Goal: Task Accomplishment & Management: Use online tool/utility

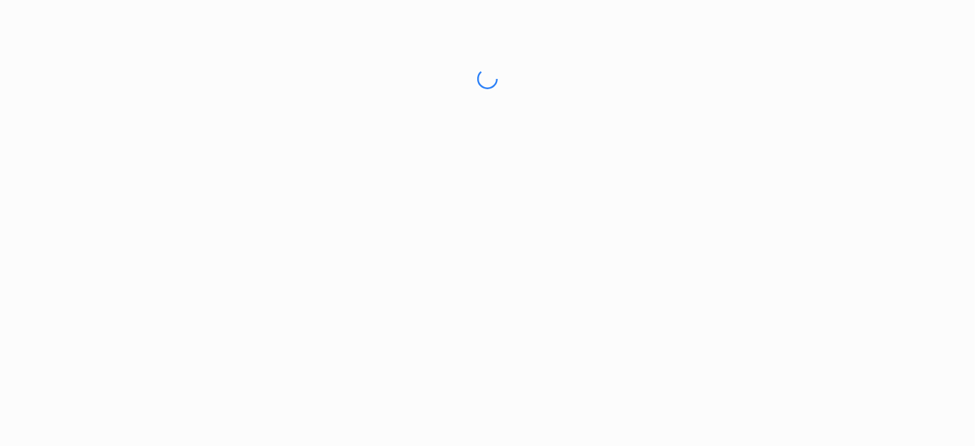
click at [564, 158] on html "No internet connection" at bounding box center [487, 79] width 975 height 158
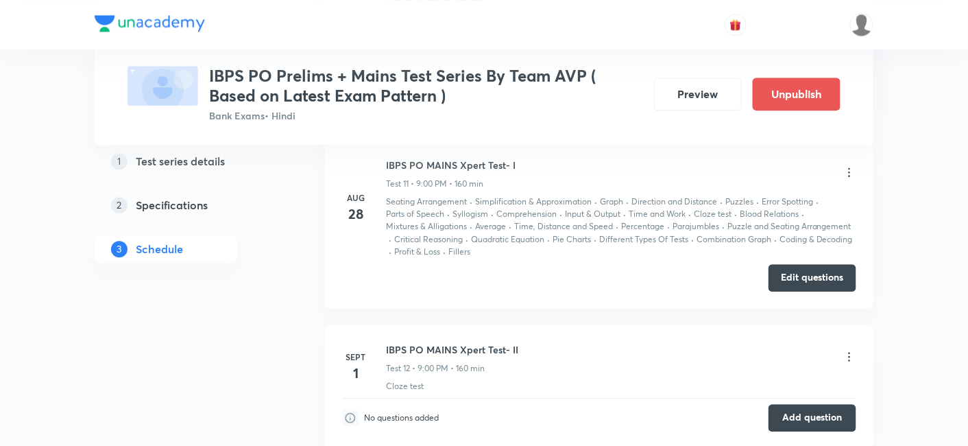
scroll to position [2591, 0]
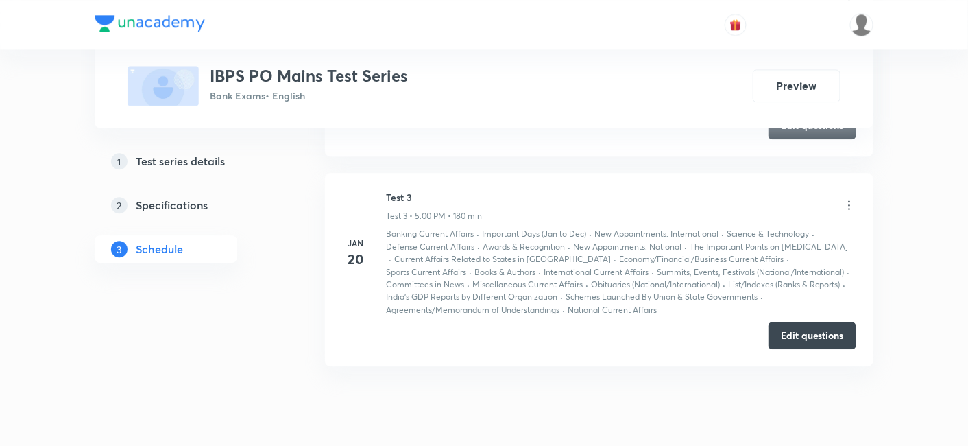
scroll to position [1102, 0]
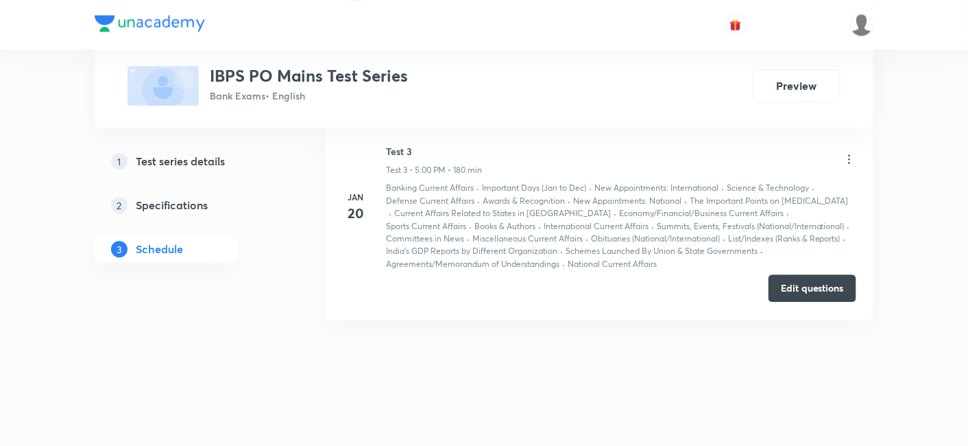
click at [841, 294] on button "Edit questions" at bounding box center [813, 287] width 88 height 27
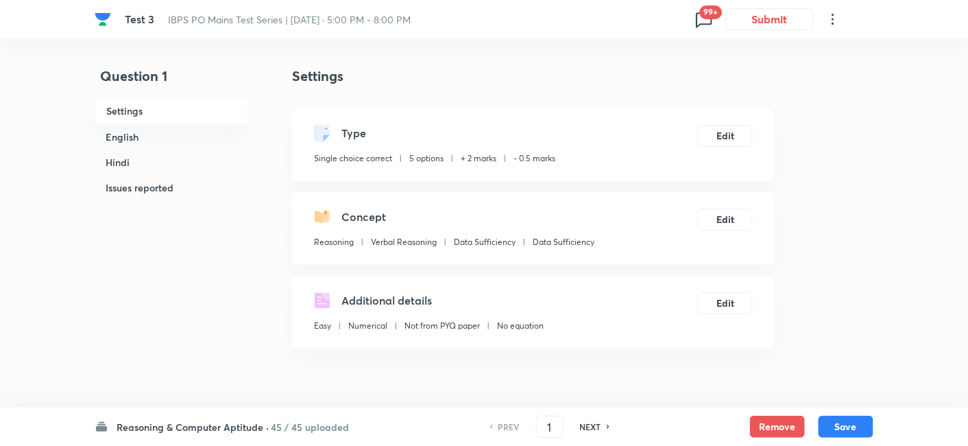
click at [701, 21] on icon at bounding box center [704, 19] width 22 height 22
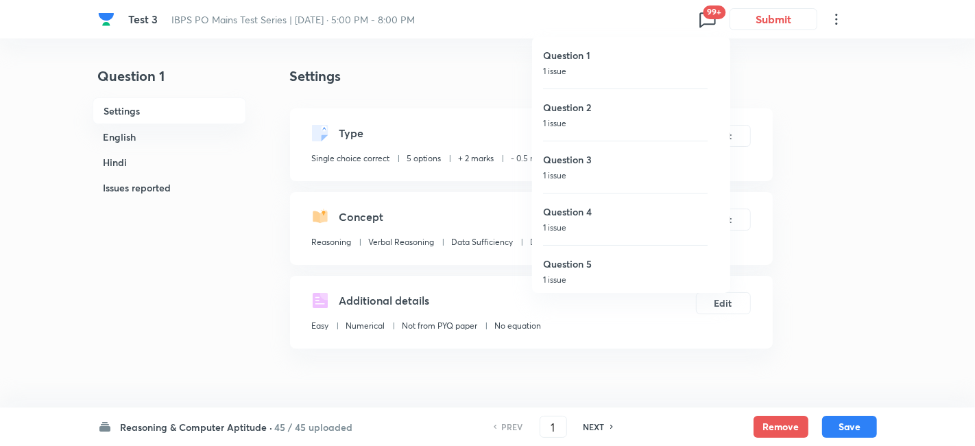
click at [638, 57] on h6 "Question 1" at bounding box center [625, 55] width 165 height 14
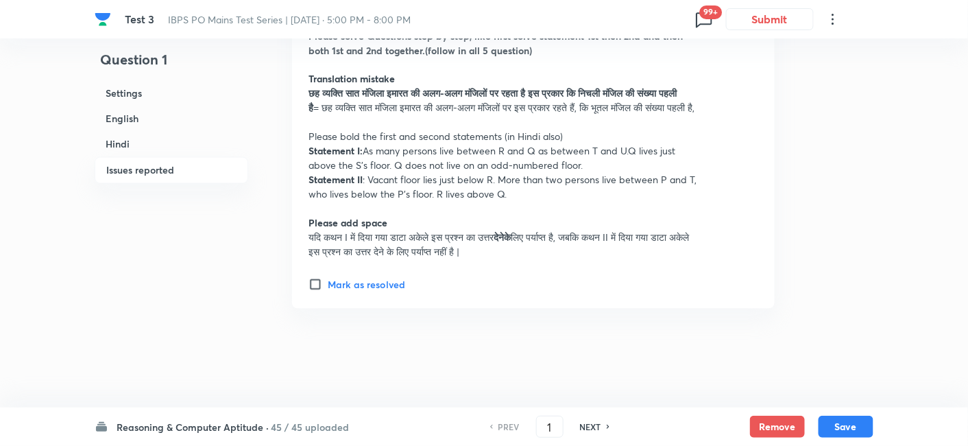
scroll to position [3962, 0]
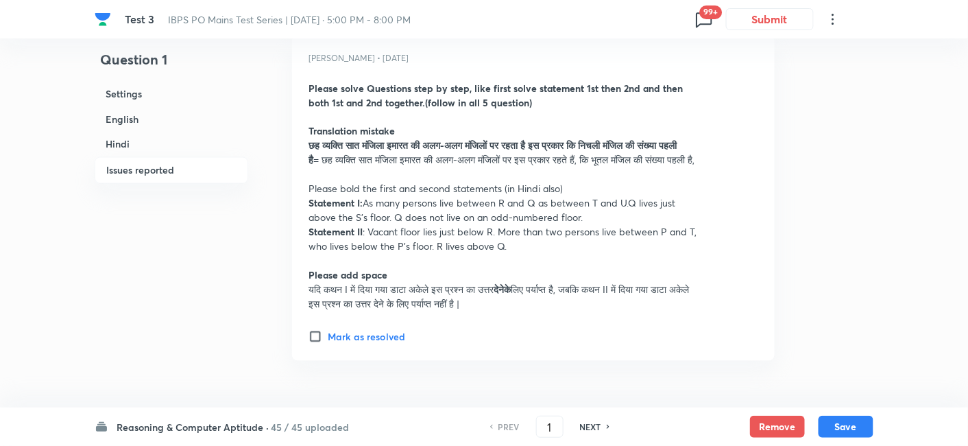
click at [317, 344] on input "Mark as resolved" at bounding box center [318, 337] width 19 height 14
checkbox input "true"
click at [220, 431] on h6 "Reasoning & Computer Aptitude ·" at bounding box center [193, 427] width 152 height 14
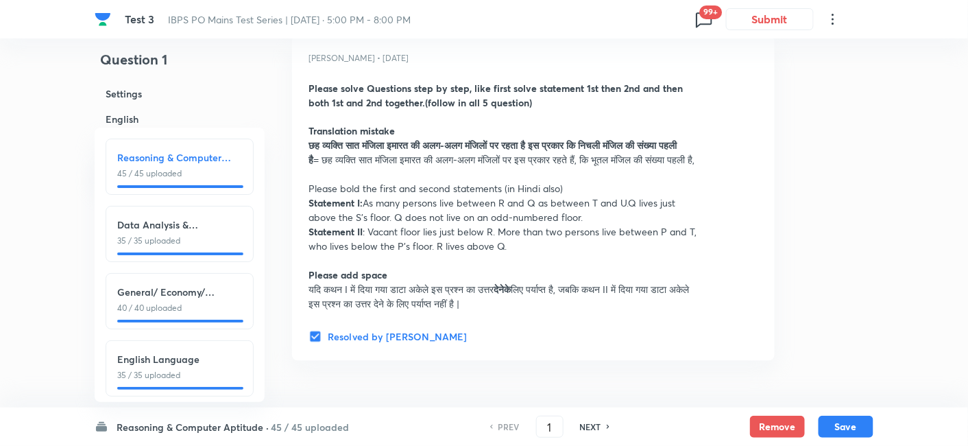
click at [213, 256] on div "Data Analysis & Interpretation 35 / 35 uploaded" at bounding box center [180, 234] width 148 height 56
type input "46"
checkbox input "false"
checkbox input "true"
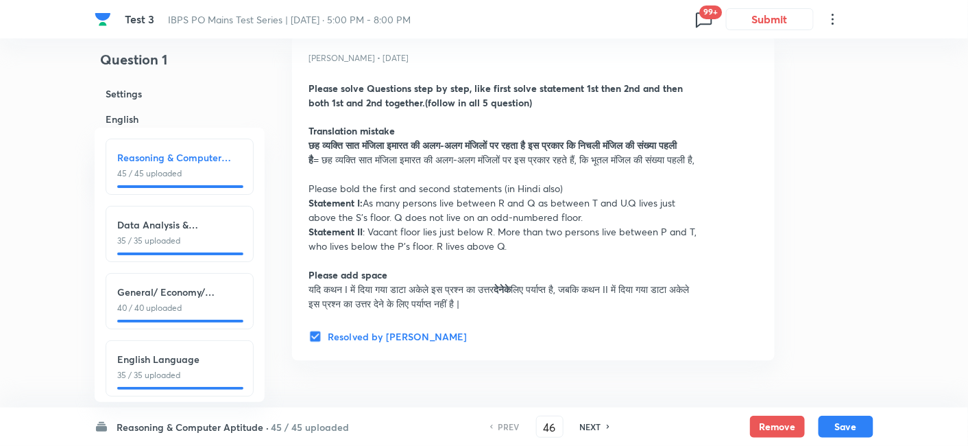
checkbox input "true"
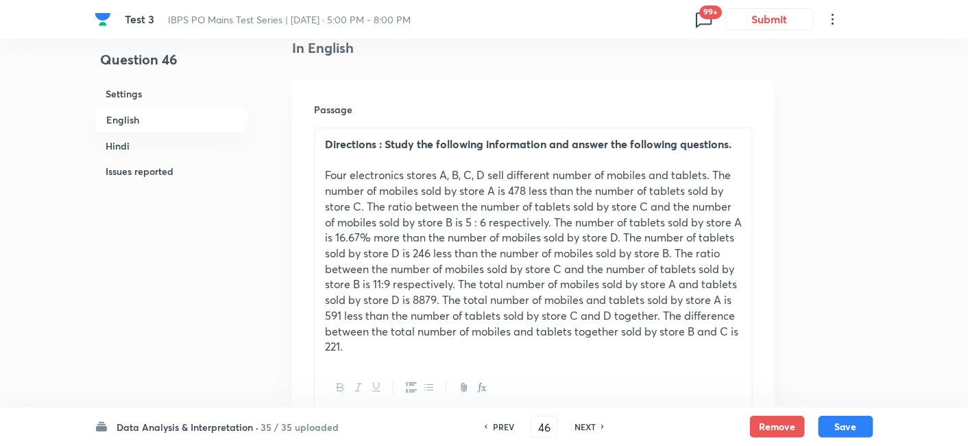
scroll to position [364, 0]
click at [590, 427] on h6 "NEXT" at bounding box center [585, 426] width 21 height 12
type input "47"
checkbox input "false"
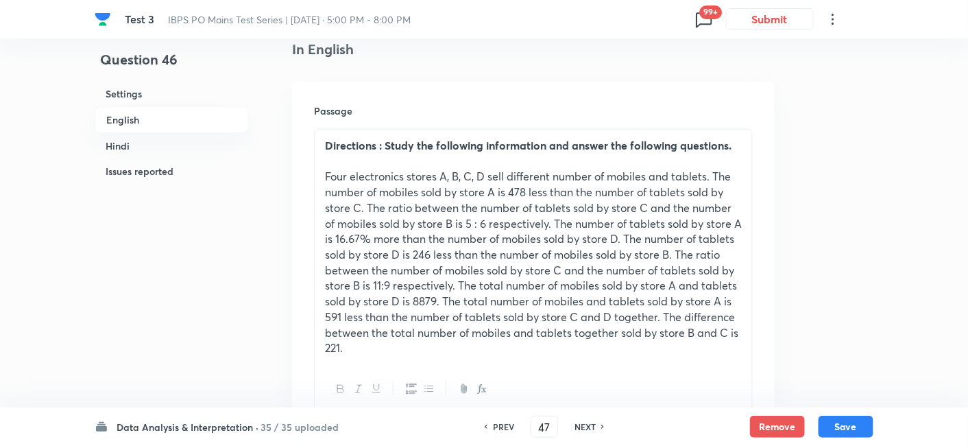
checkbox input "true"
click at [590, 427] on h6 "NEXT" at bounding box center [585, 426] width 21 height 12
type input "48"
checkbox input "false"
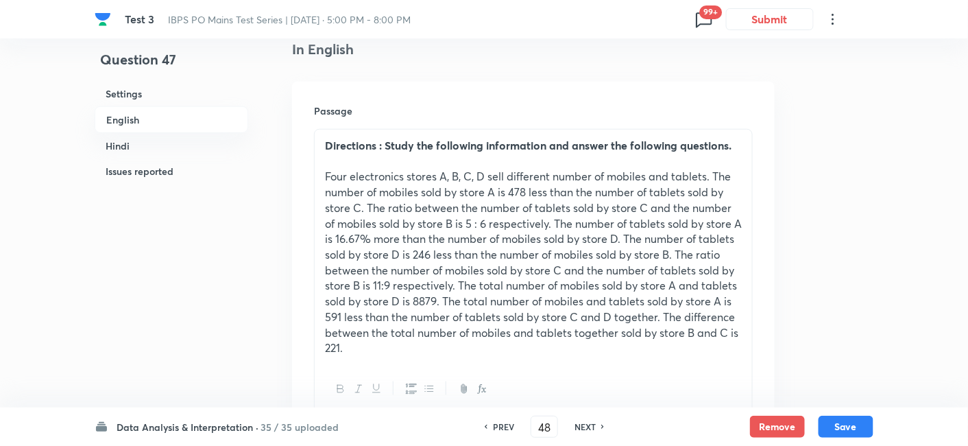
checkbox input "false"
checkbox input "true"
click at [590, 427] on h6 "NEXT" at bounding box center [585, 426] width 21 height 12
type input "49"
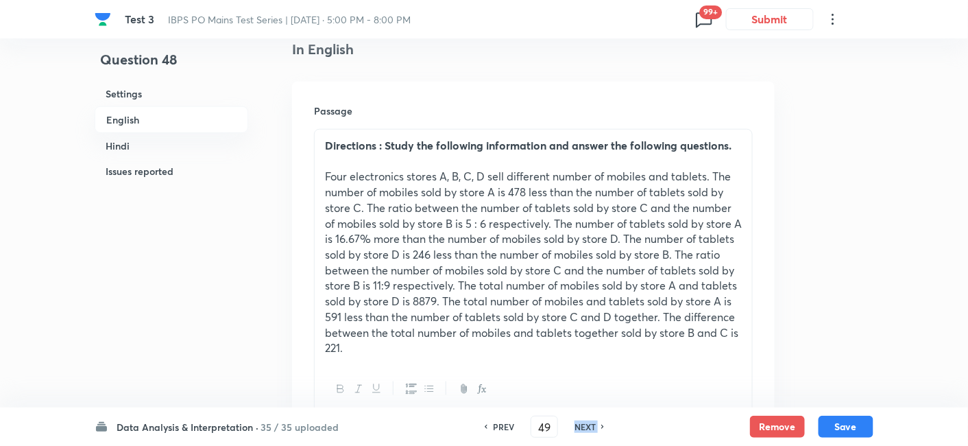
checkbox input "false"
checkbox input "true"
click at [590, 427] on h6 "NEXT" at bounding box center [585, 426] width 21 height 12
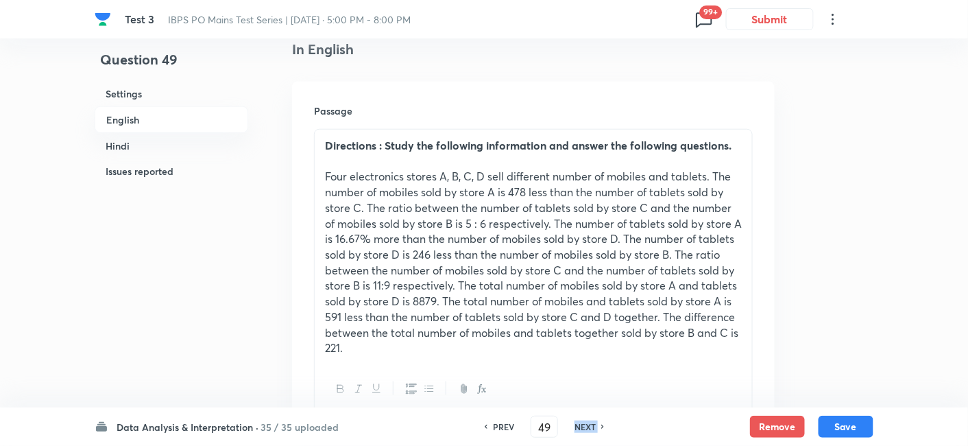
type input "50"
checkbox input "false"
checkbox input "true"
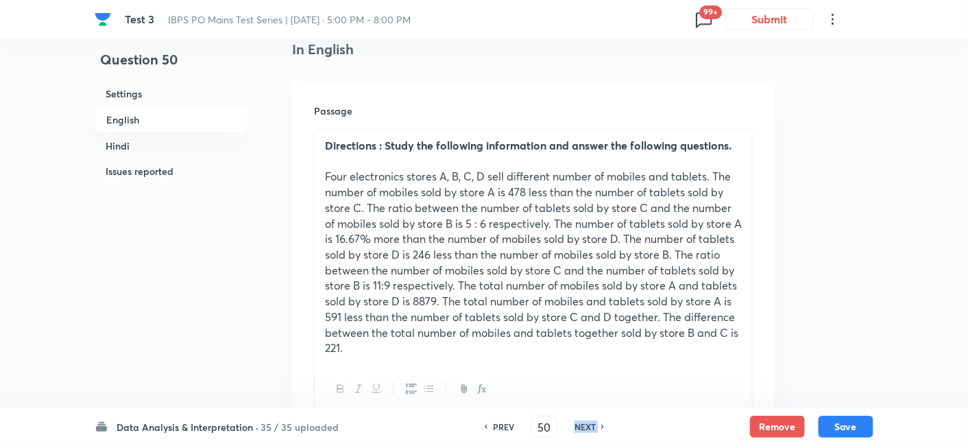
click at [590, 427] on h6 "NEXT" at bounding box center [585, 426] width 21 height 12
type input "51"
checkbox input "false"
checkbox input "true"
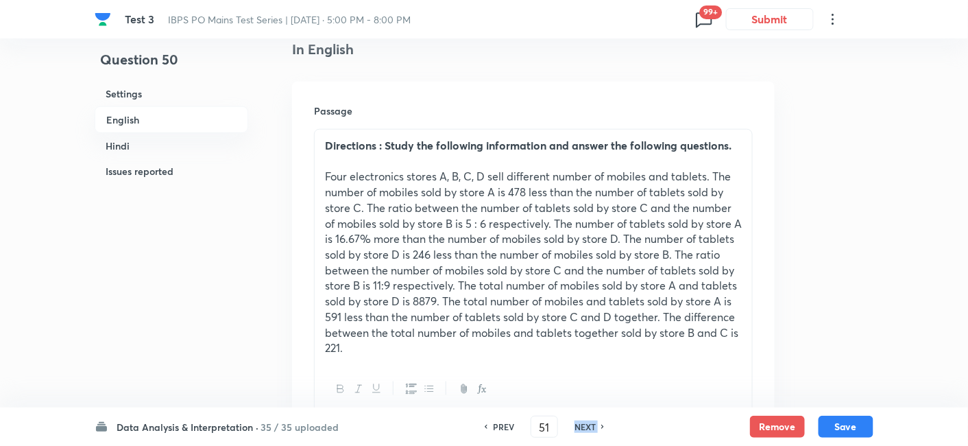
checkbox input "true"
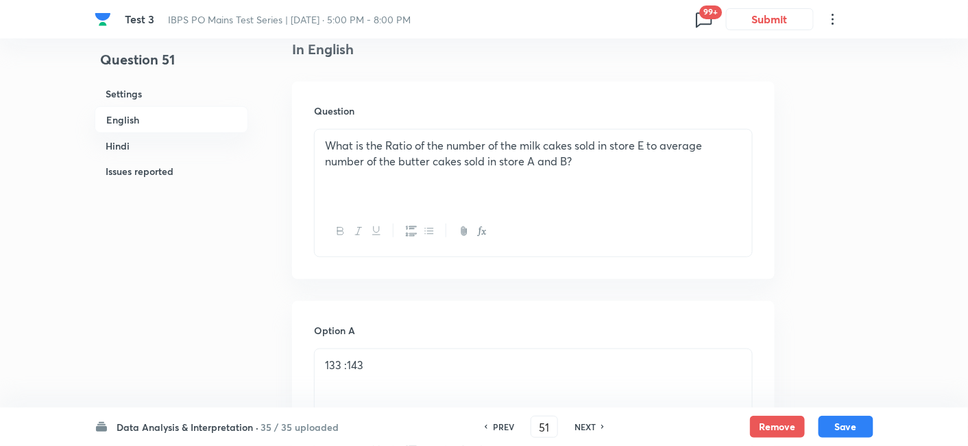
click at [590, 427] on h6 "NEXT" at bounding box center [585, 426] width 21 height 12
type input "52"
checkbox input "false"
checkbox input "true"
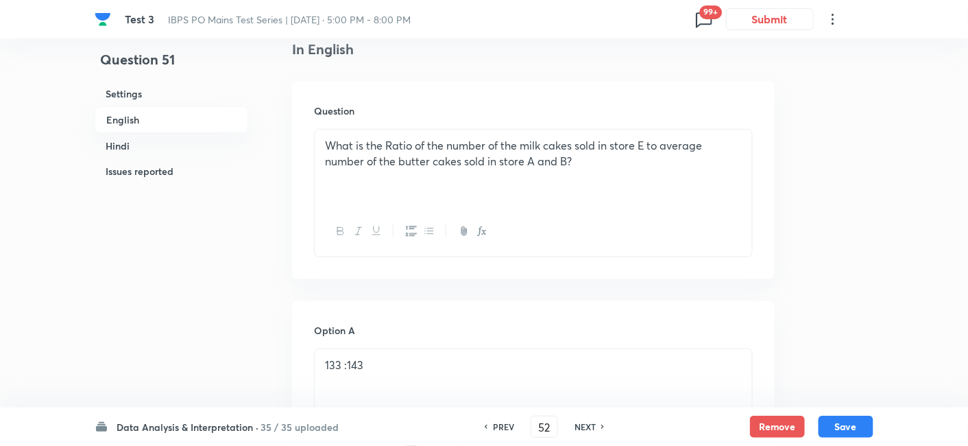
checkbox input "true"
click at [590, 427] on h6 "NEXT" at bounding box center [585, 426] width 21 height 12
type input "53"
checkbox input "true"
checkbox input "false"
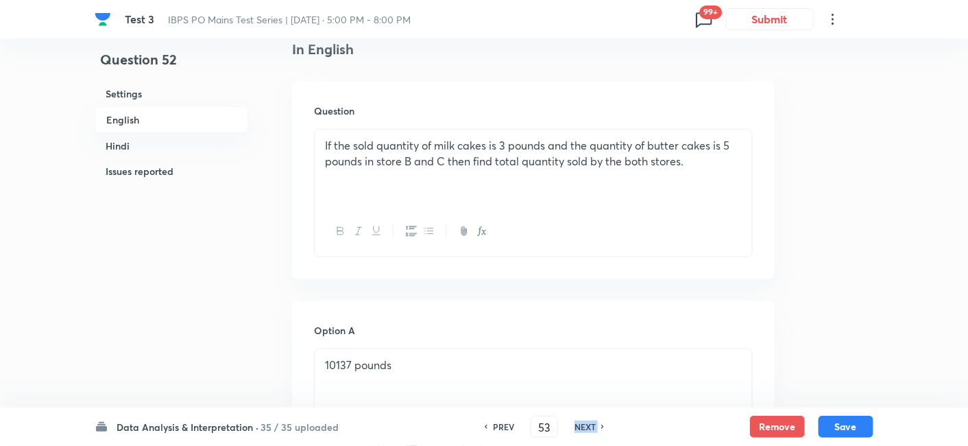
checkbox input "true"
checkbox input "false"
click at [590, 427] on h6 "NEXT" at bounding box center [585, 426] width 21 height 12
type input "54"
checkbox input "false"
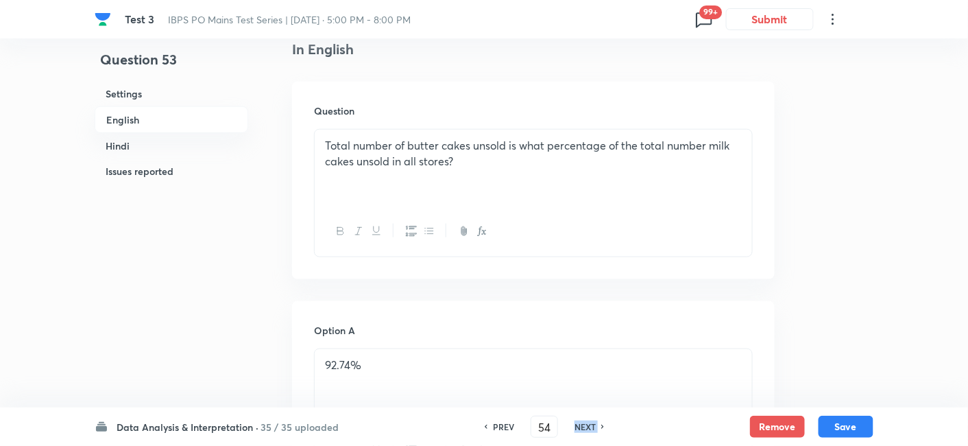
checkbox input "true"
checkbox input "false"
checkbox input "true"
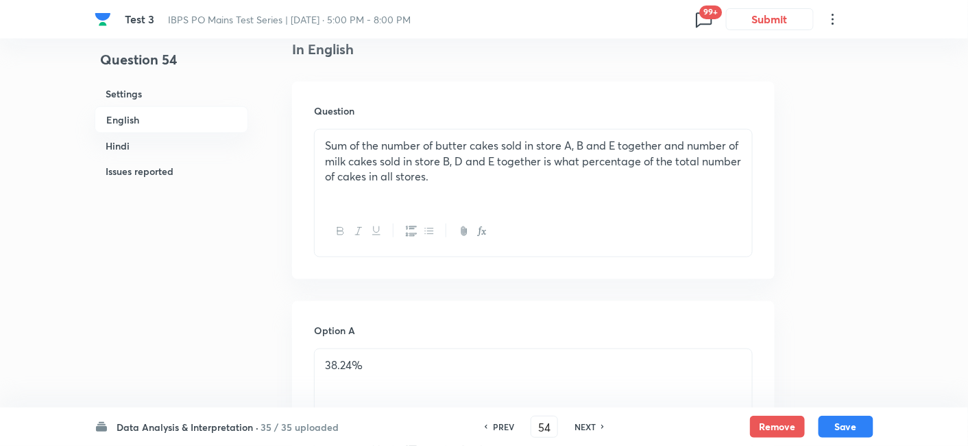
click at [590, 427] on h6 "NEXT" at bounding box center [585, 426] width 21 height 12
type input "55"
checkbox input "false"
checkbox input "true"
checkbox input "false"
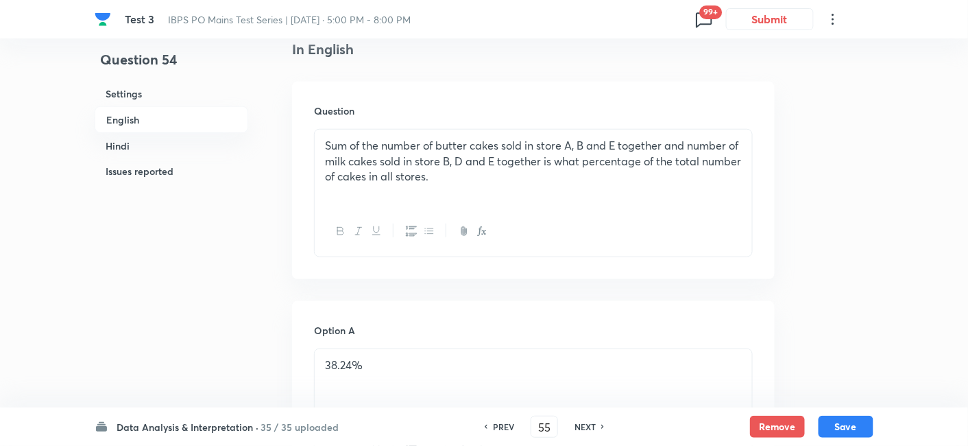
checkbox input "true"
click at [590, 427] on h6 "NEXT" at bounding box center [585, 426] width 21 height 12
type input "56"
checkbox input "false"
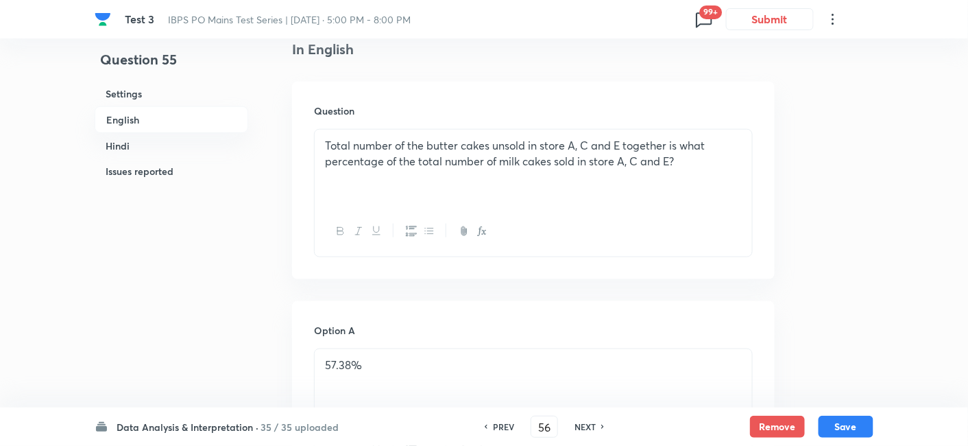
checkbox input "true"
click at [502, 424] on h6 "PREV" at bounding box center [503, 426] width 21 height 12
type input "55"
checkbox input "false"
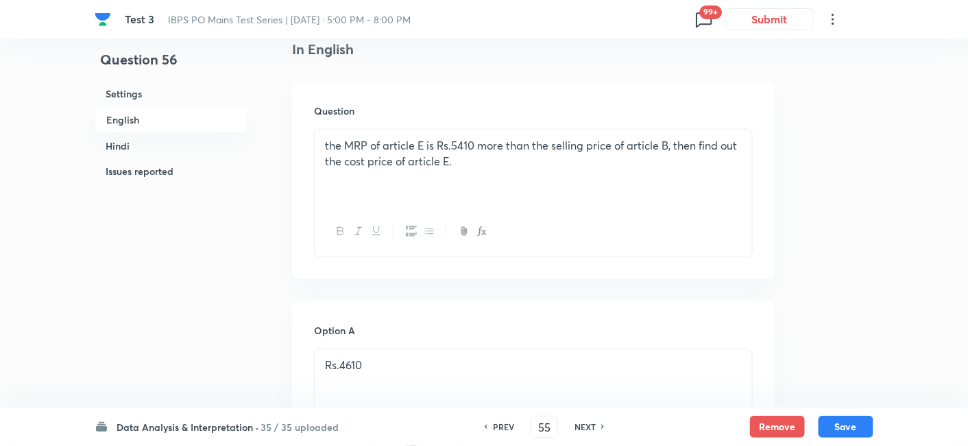
checkbox input "true"
checkbox input "false"
checkbox input "true"
click at [502, 424] on h6 "PREV" at bounding box center [503, 426] width 21 height 12
type input "54"
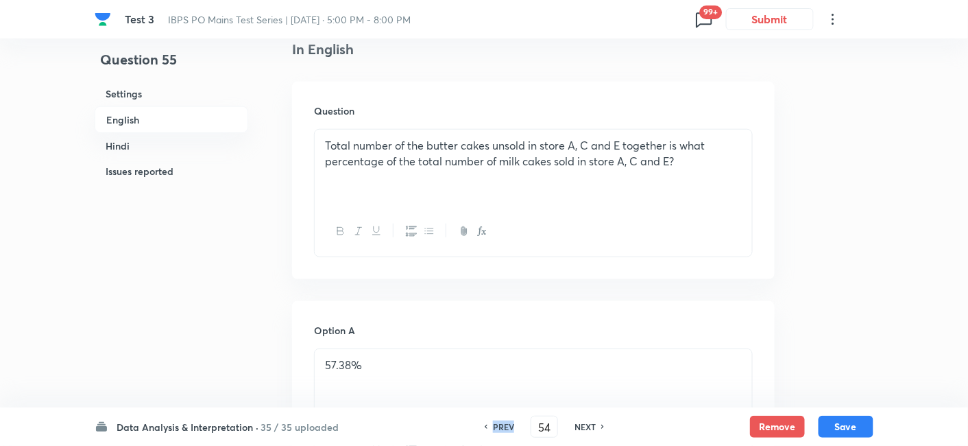
checkbox input "false"
checkbox input "true"
click at [502, 424] on h6 "PREV" at bounding box center [503, 426] width 21 height 12
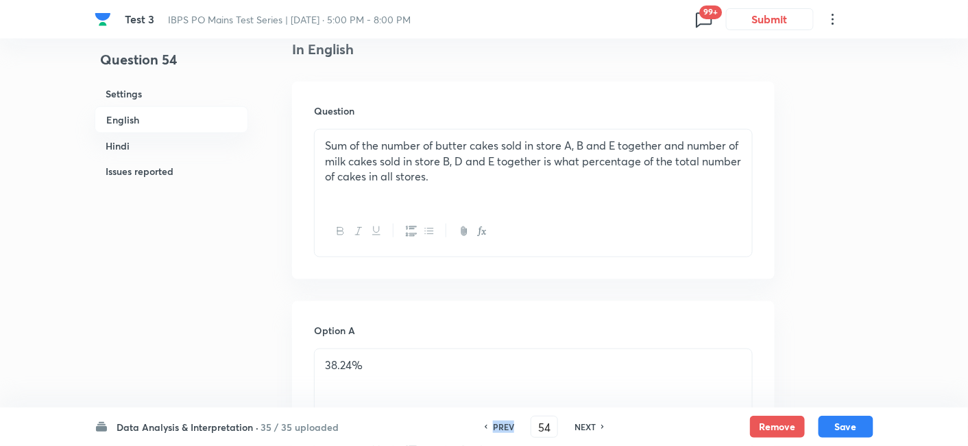
type input "53"
checkbox input "false"
checkbox input "true"
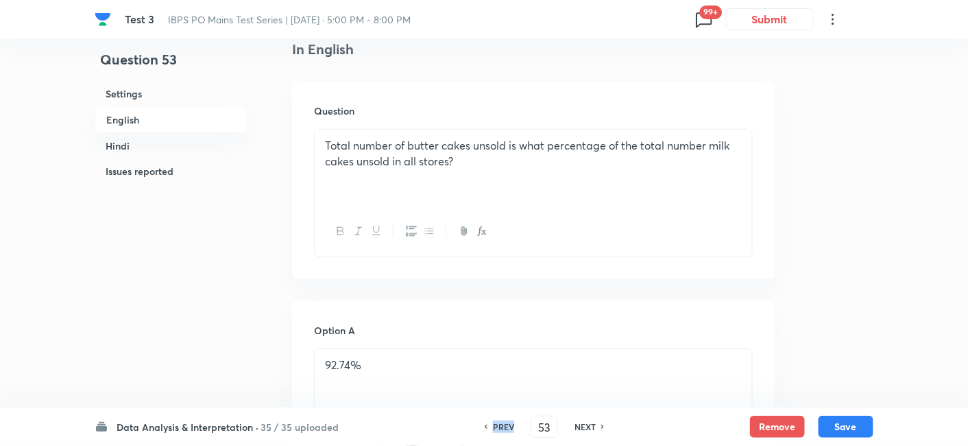
click at [502, 424] on h6 "PREV" at bounding box center [503, 426] width 21 height 12
type input "52"
checkbox input "false"
checkbox input "true"
checkbox input "false"
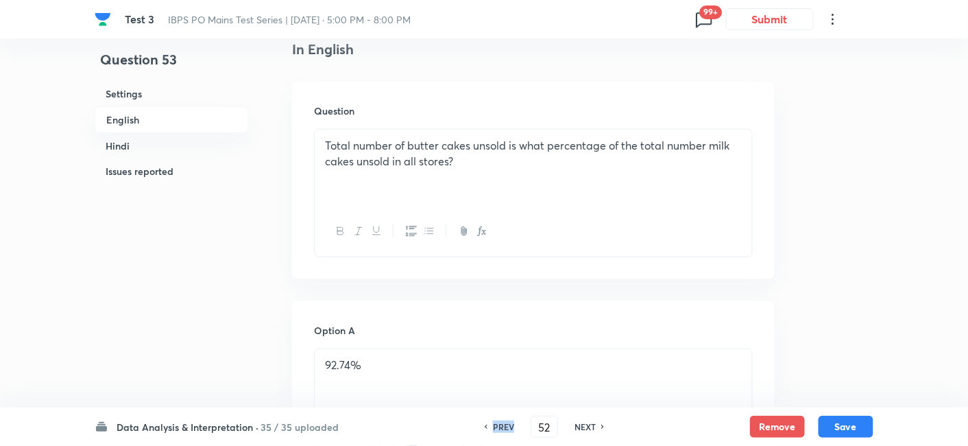
checkbox input "true"
click at [502, 424] on h6 "PREV" at bounding box center [503, 426] width 21 height 12
type input "51"
checkbox input "false"
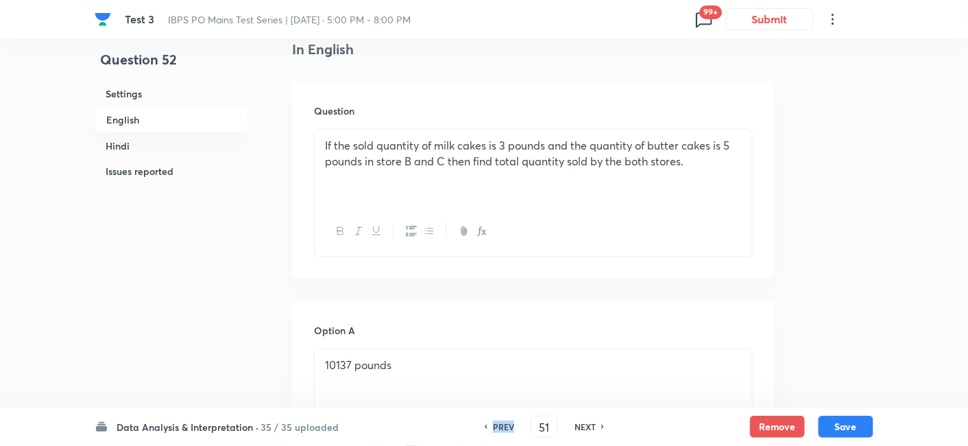
checkbox input "true"
click at [502, 424] on h6 "PREV" at bounding box center [503, 426] width 21 height 12
type input "50"
checkbox input "false"
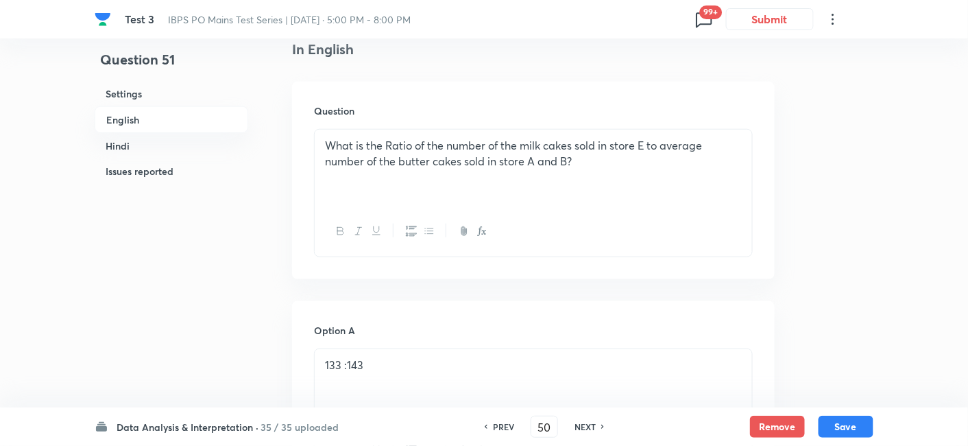
checkbox input "false"
checkbox input "true"
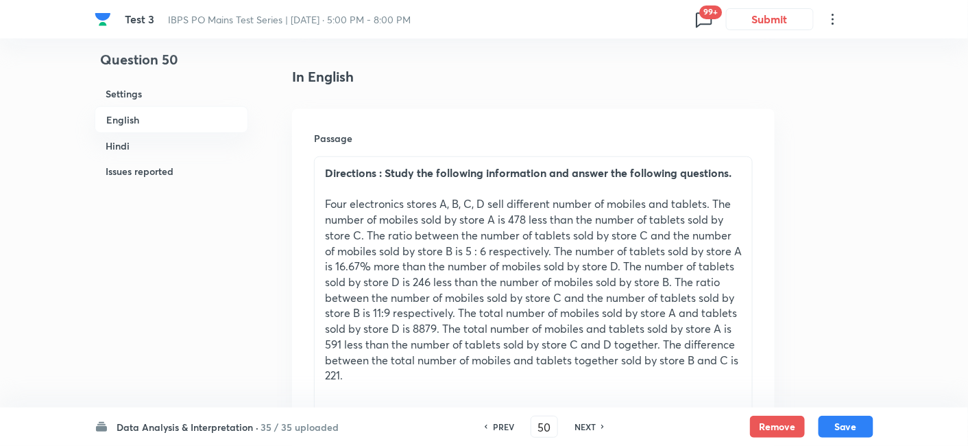
scroll to position [332, 0]
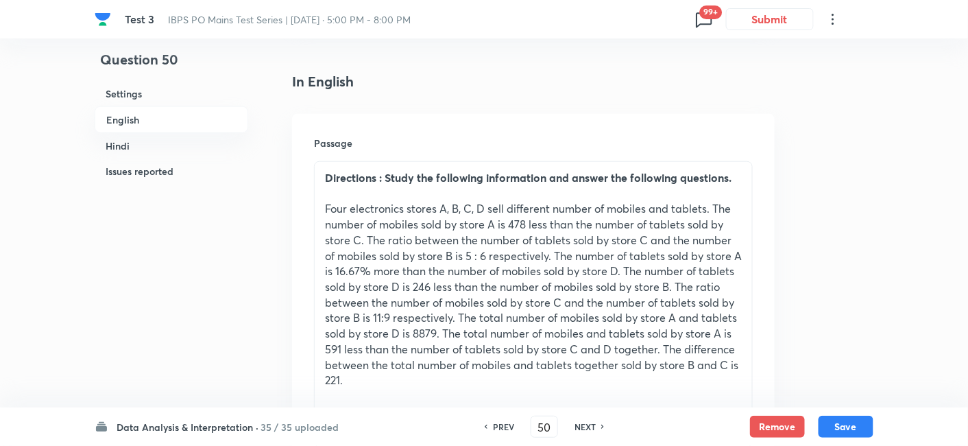
click at [575, 424] on h6 "NEXT" at bounding box center [585, 426] width 21 height 12
type input "51"
checkbox input "false"
checkbox input "true"
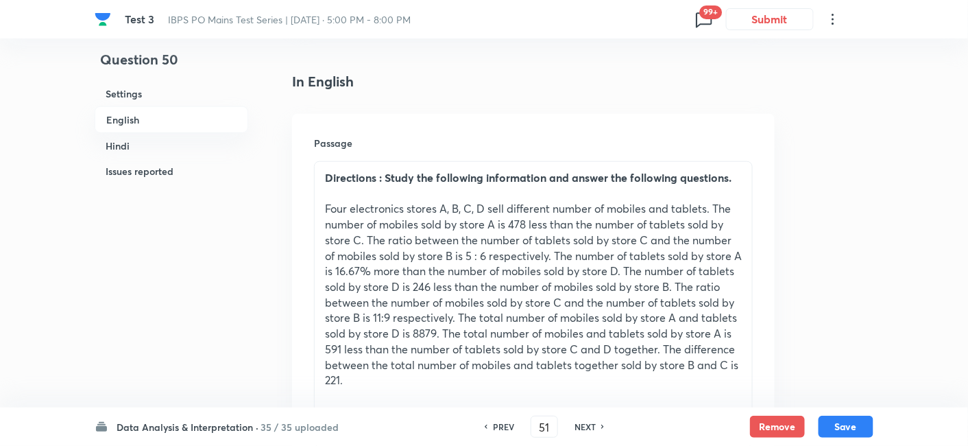
checkbox input "true"
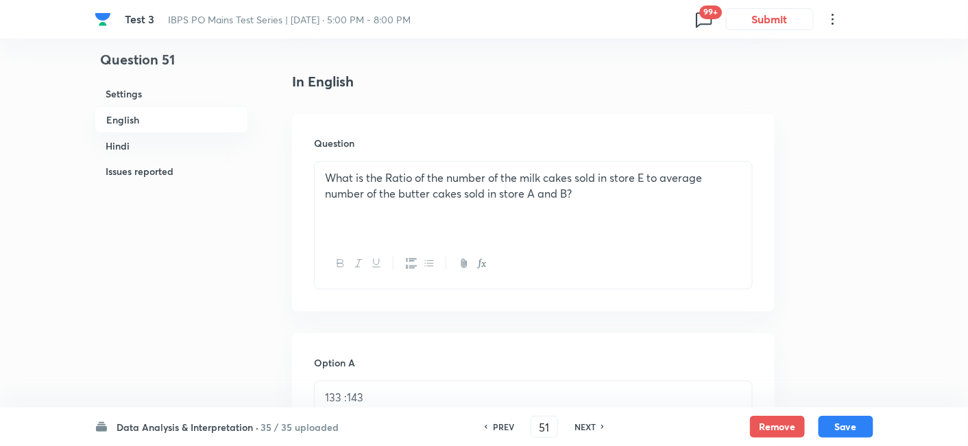
click at [575, 424] on h6 "NEXT" at bounding box center [585, 426] width 21 height 12
type input "52"
checkbox input "false"
checkbox input "true"
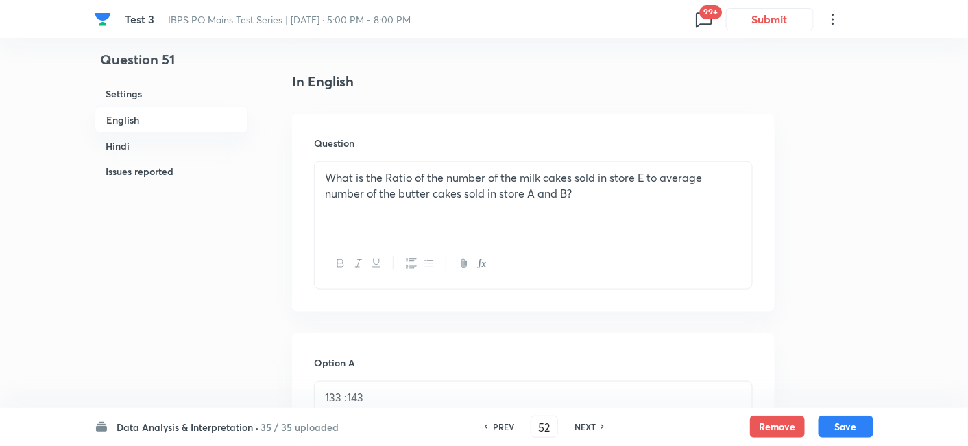
checkbox input "true"
click at [575, 424] on h6 "NEXT" at bounding box center [585, 426] width 21 height 12
type input "53"
checkbox input "true"
checkbox input "false"
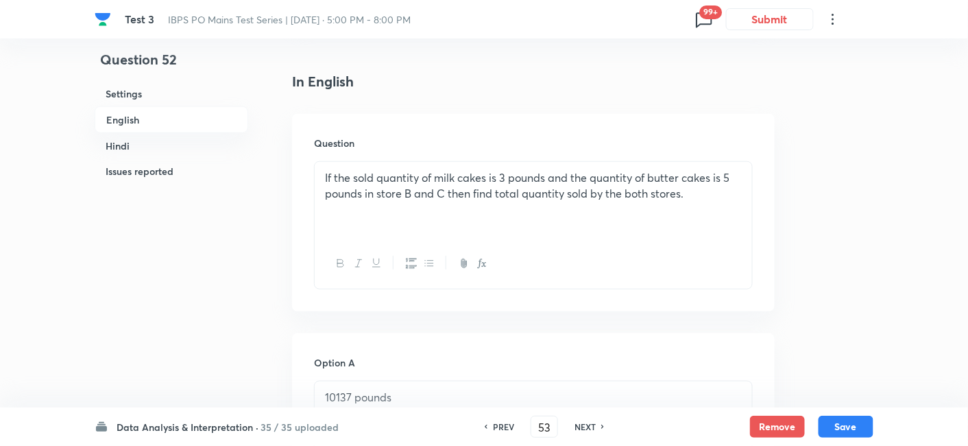
checkbox input "true"
checkbox input "false"
click at [575, 424] on h6 "NEXT" at bounding box center [585, 426] width 21 height 12
type input "54"
checkbox input "false"
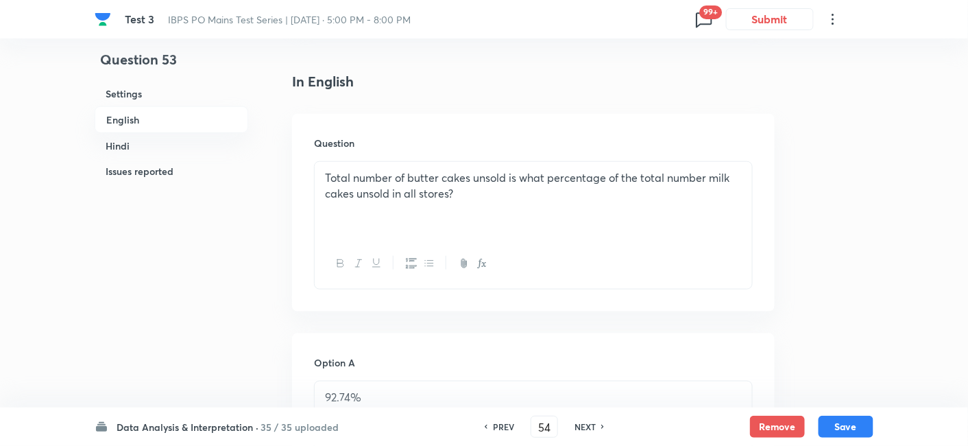
checkbox input "false"
checkbox input "true"
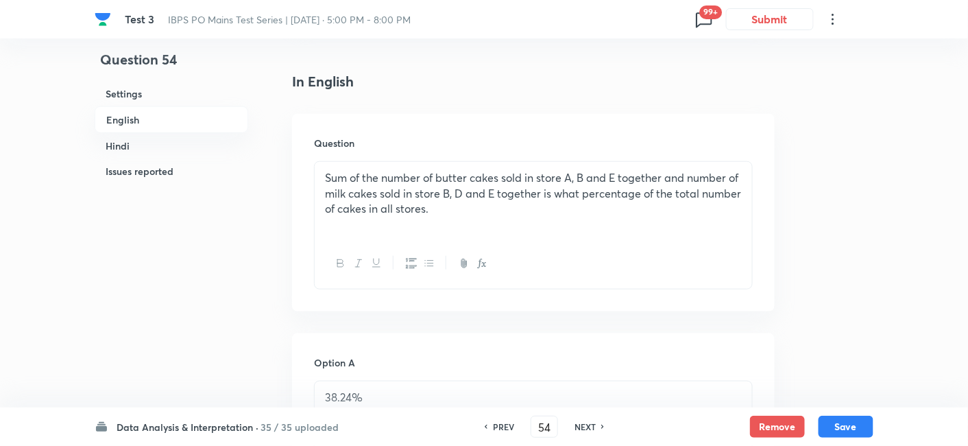
click at [575, 424] on h6 "NEXT" at bounding box center [585, 426] width 21 height 12
type input "55"
checkbox input "false"
checkbox input "true"
checkbox input "false"
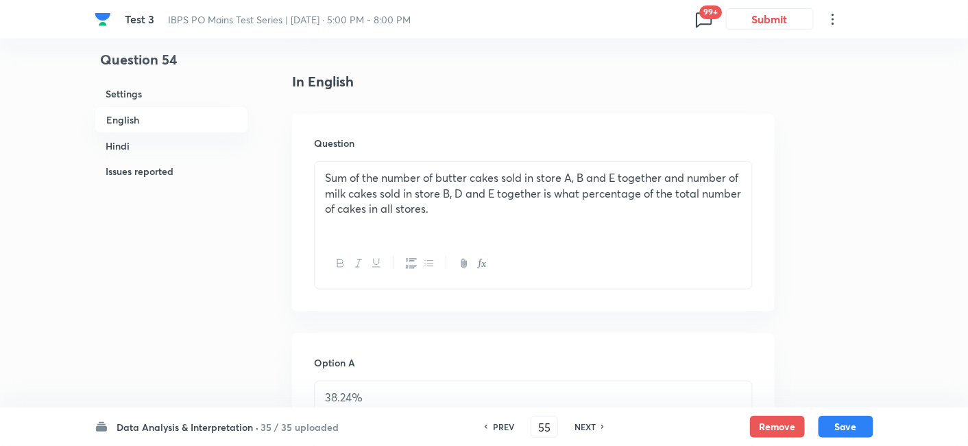
checkbox input "true"
click at [575, 424] on h6 "NEXT" at bounding box center [585, 426] width 21 height 12
type input "56"
checkbox input "true"
checkbox input "false"
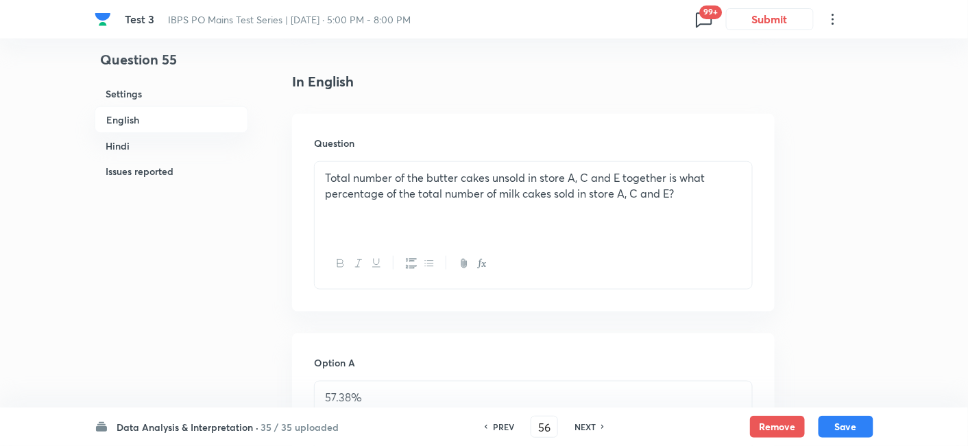
checkbox input "true"
checkbox input "false"
click at [575, 424] on h6 "NEXT" at bounding box center [585, 426] width 21 height 12
type input "57"
checkbox input "true"
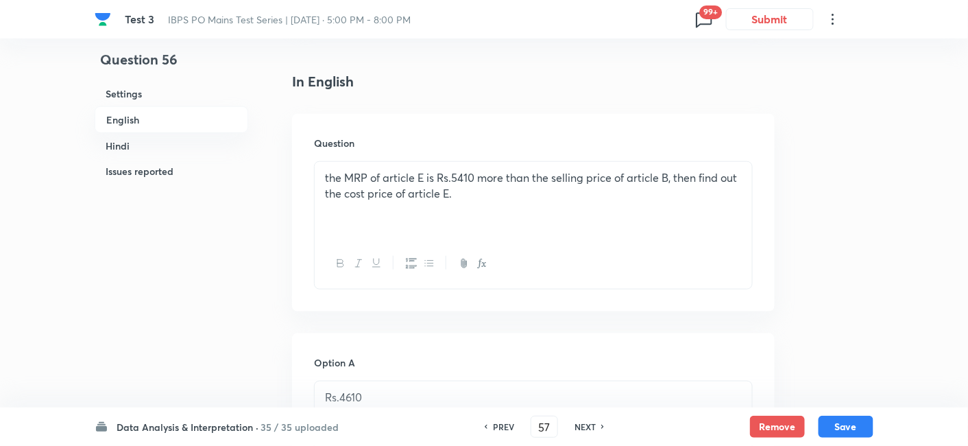
checkbox input "false"
checkbox input "true"
checkbox input "false"
click at [575, 424] on h6 "NEXT" at bounding box center [585, 426] width 21 height 12
type input "58"
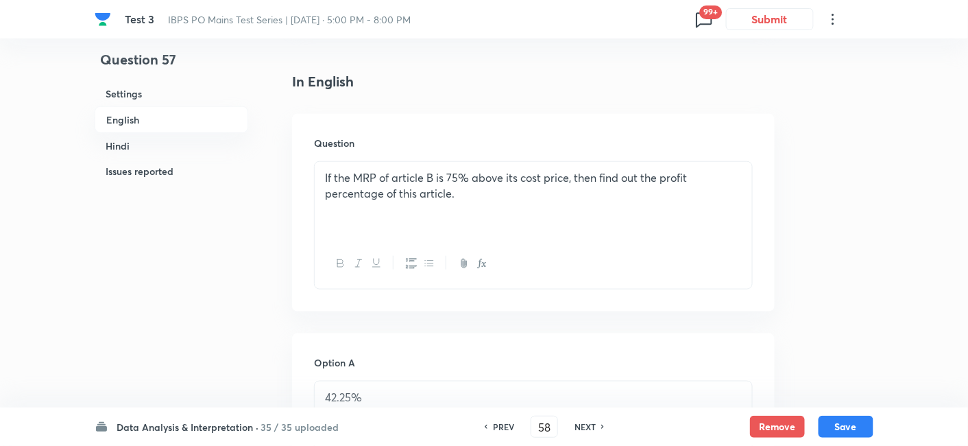
checkbox input "false"
checkbox input "true"
click at [575, 424] on h6 "NEXT" at bounding box center [585, 426] width 21 height 12
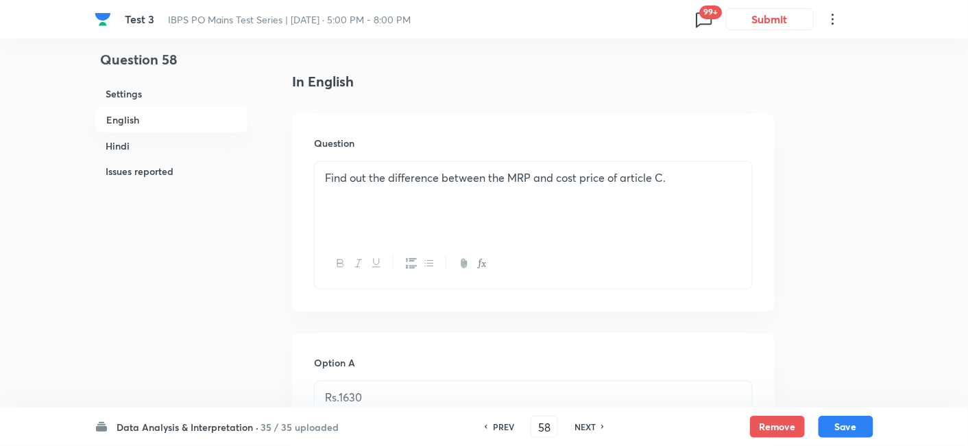
type input "59"
checkbox input "true"
click at [575, 424] on h6 "NEXT" at bounding box center [585, 426] width 21 height 12
type input "60"
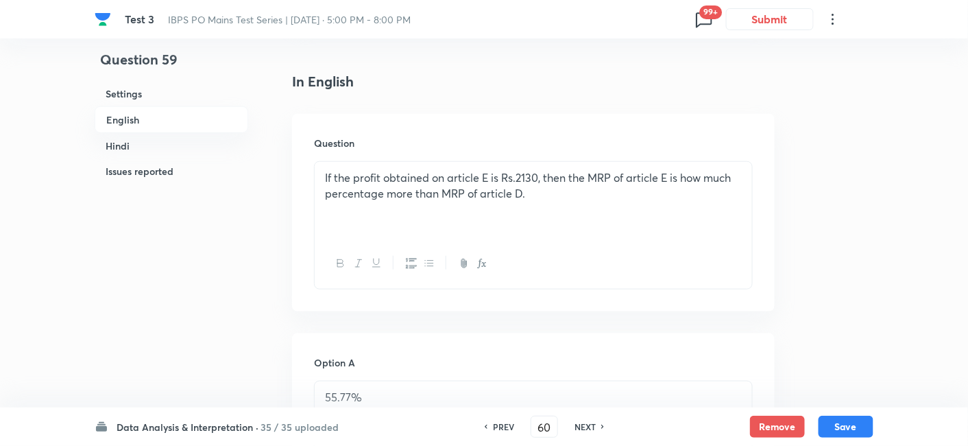
checkbox input "false"
checkbox input "true"
click at [575, 424] on h6 "NEXT" at bounding box center [585, 426] width 21 height 12
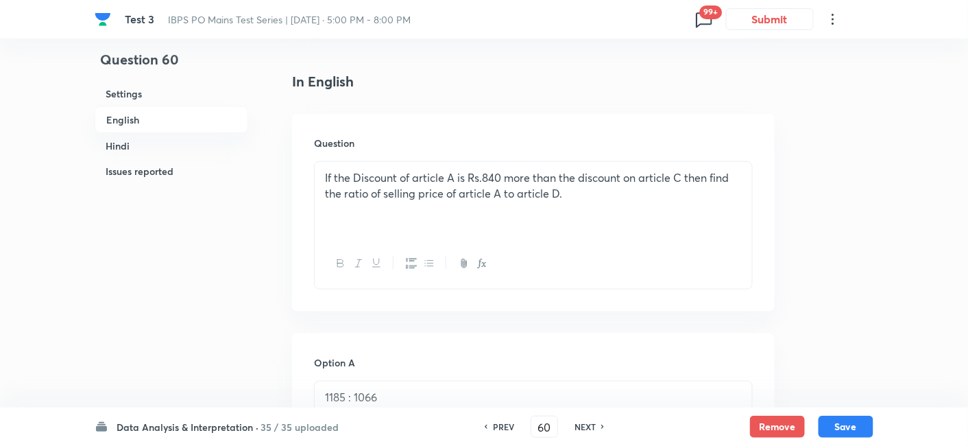
type input "61"
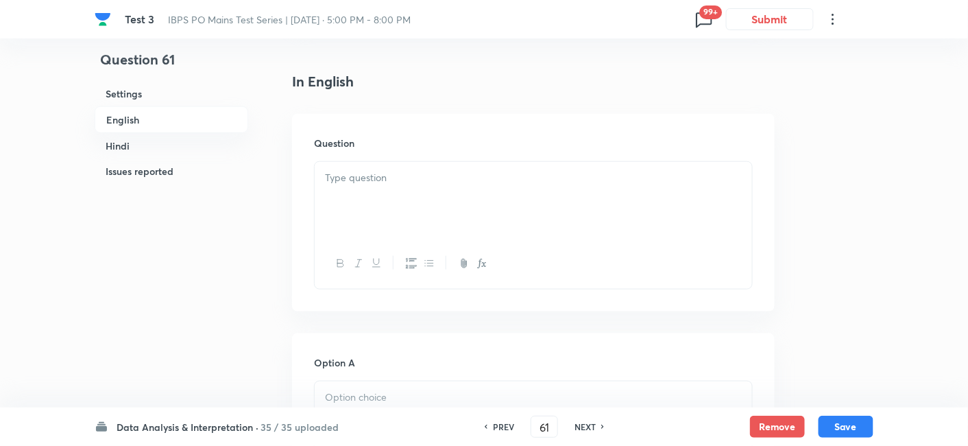
checkbox input "false"
checkbox input "true"
click at [575, 424] on h6 "NEXT" at bounding box center [585, 426] width 21 height 12
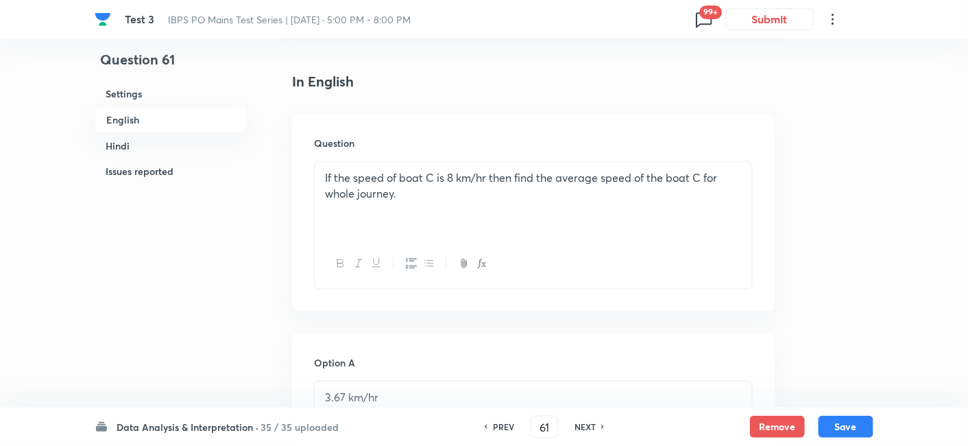
type input "62"
checkbox input "true"
checkbox input "false"
checkbox input "true"
checkbox input "false"
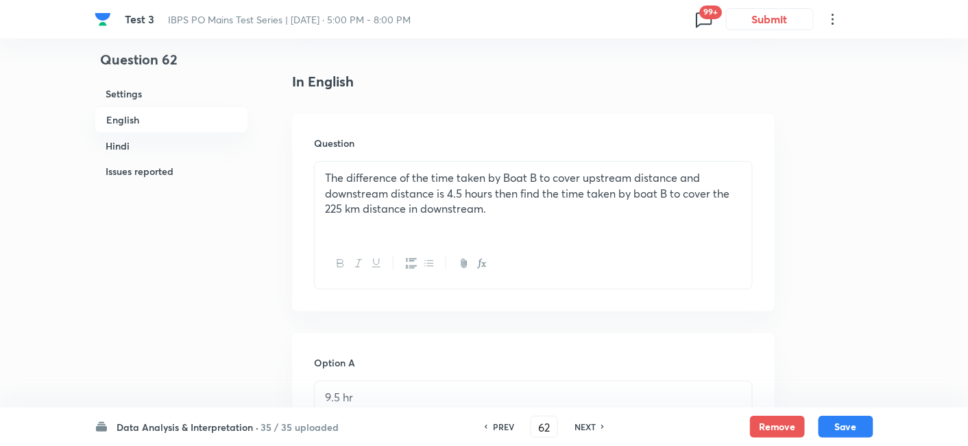
click at [575, 424] on h6 "NEXT" at bounding box center [585, 426] width 21 height 12
type input "63"
checkbox input "false"
checkbox input "true"
checkbox input "false"
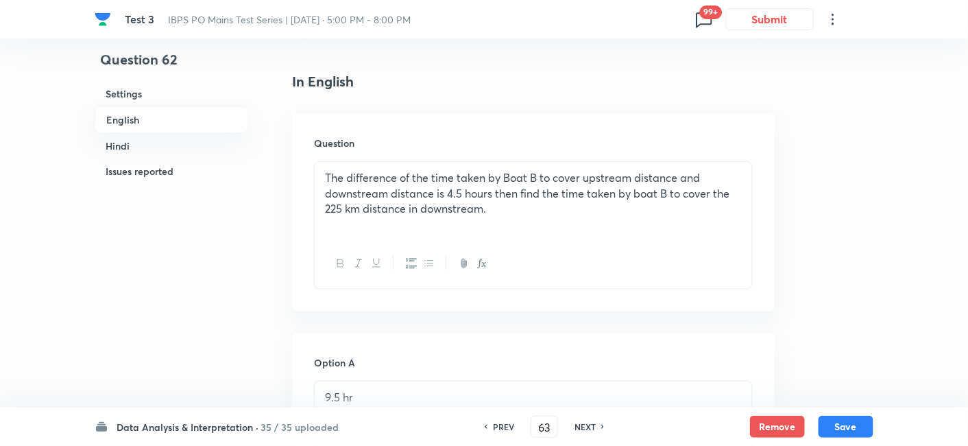
checkbox input "true"
click at [575, 424] on h6 "NEXT" at bounding box center [585, 426] width 21 height 12
type input "64"
checkbox input "false"
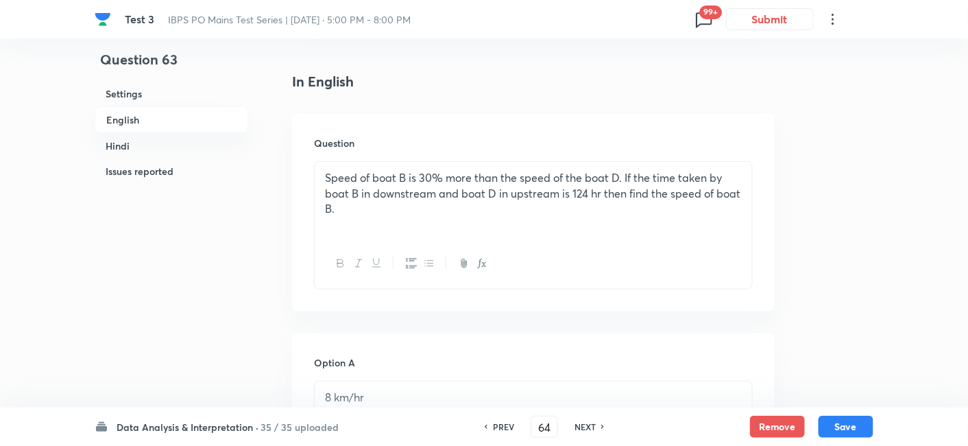
checkbox input "true"
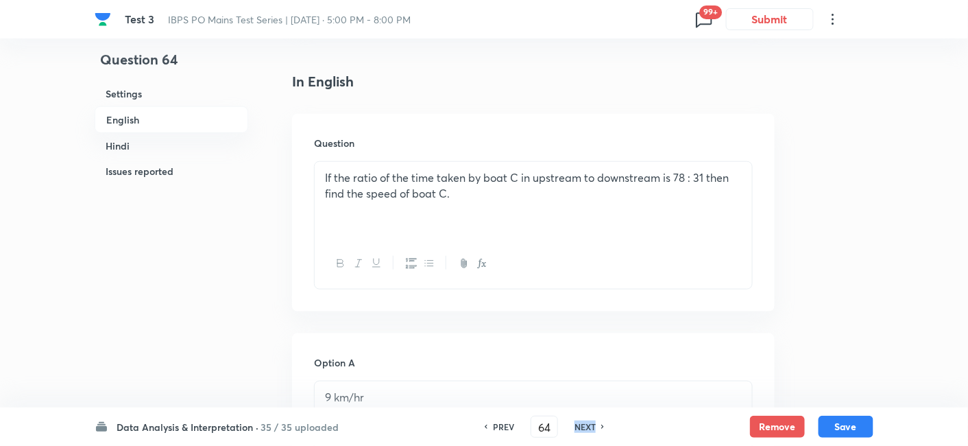
click at [575, 424] on h6 "NEXT" at bounding box center [585, 426] width 21 height 12
type input "65"
checkbox input "false"
checkbox input "true"
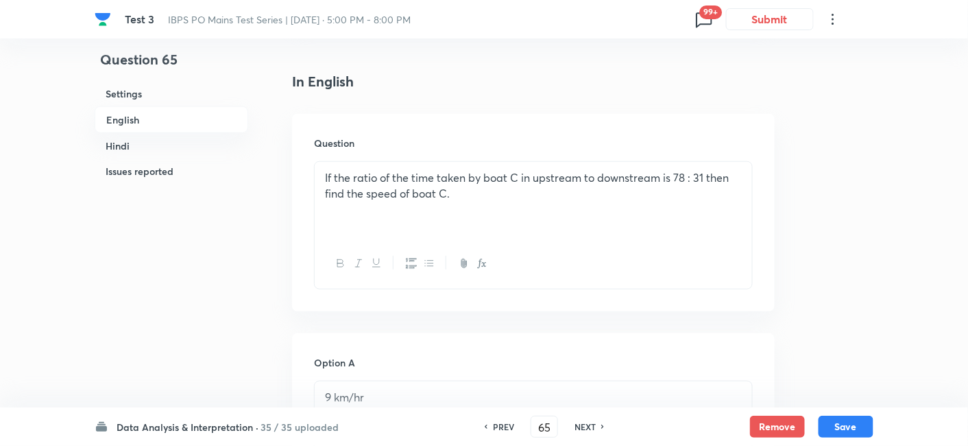
checkbox input "true"
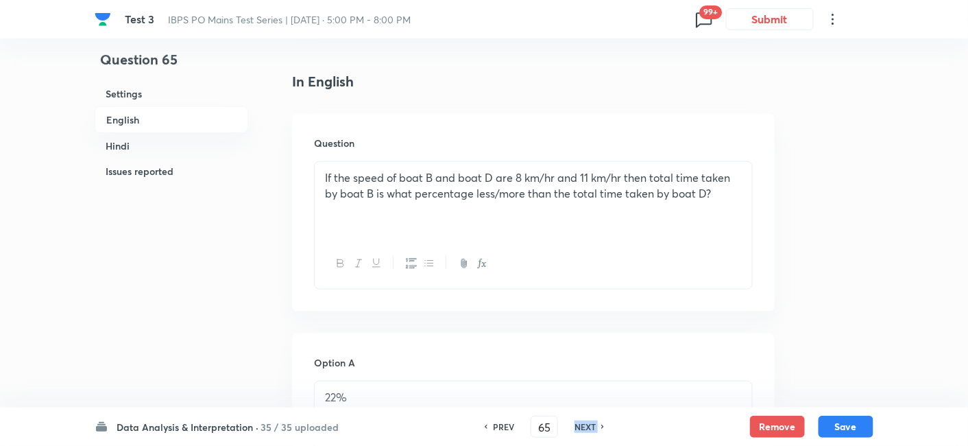
click at [575, 424] on h6 "NEXT" at bounding box center [585, 426] width 21 height 12
checkbox input "false"
type input "66"
checkbox input "true"
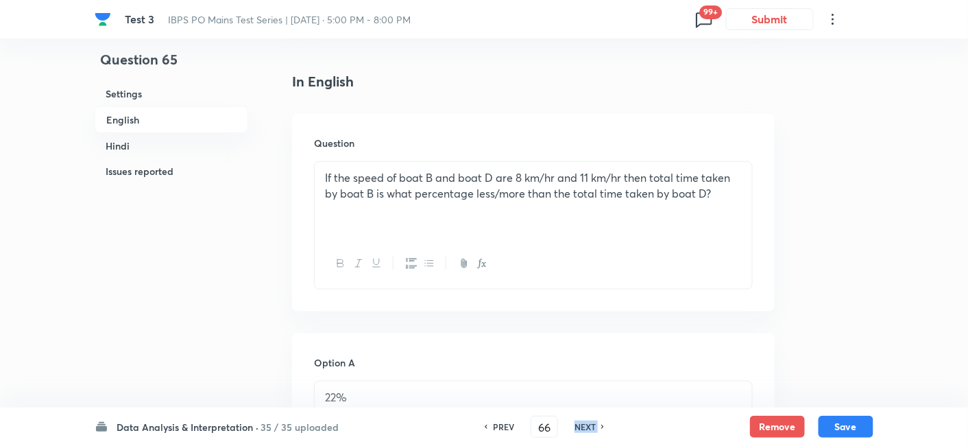
checkbox input "true"
click at [575, 424] on h6 "NEXT" at bounding box center [585, 426] width 21 height 12
type input "67"
checkbox input "false"
checkbox input "true"
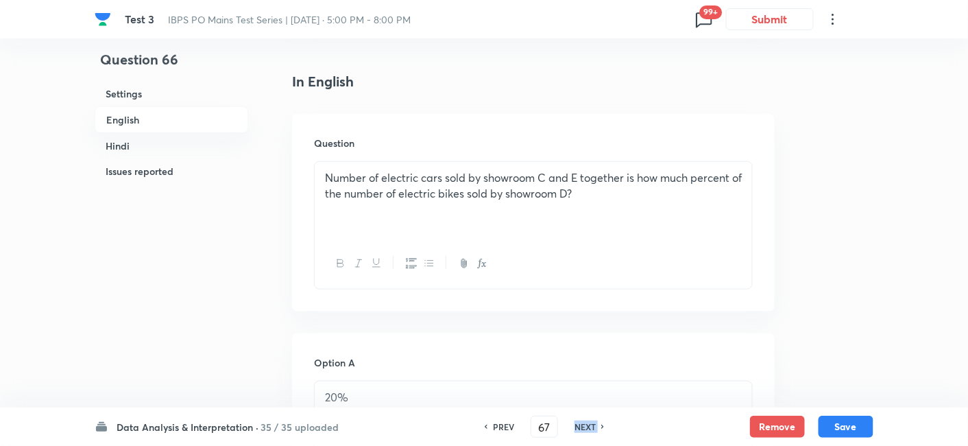
checkbox input "false"
checkbox input "true"
click at [575, 424] on h6 "NEXT" at bounding box center [585, 426] width 21 height 12
type input "68"
checkbox input "false"
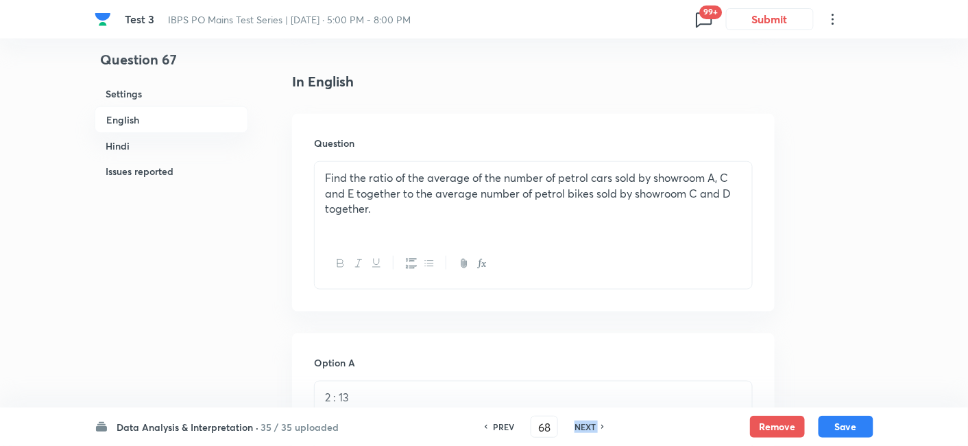
checkbox input "false"
checkbox input "true"
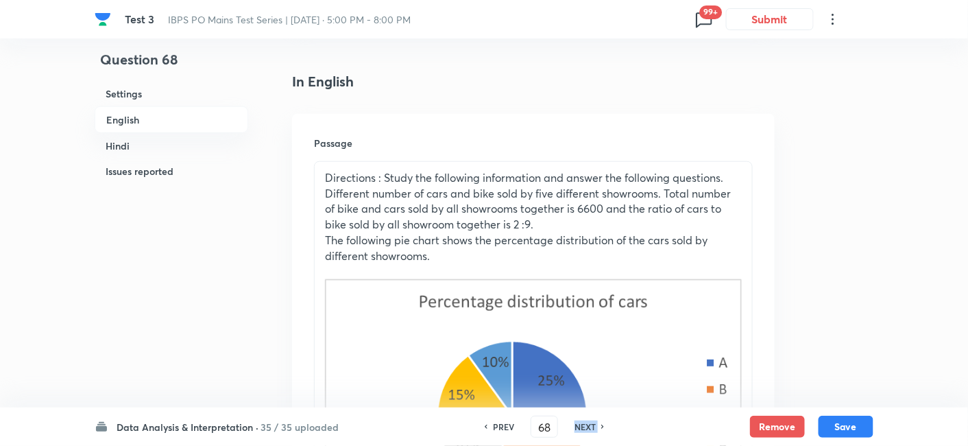
click at [575, 424] on h6 "NEXT" at bounding box center [585, 426] width 21 height 12
type input "69"
checkbox input "false"
checkbox input "true"
checkbox input "false"
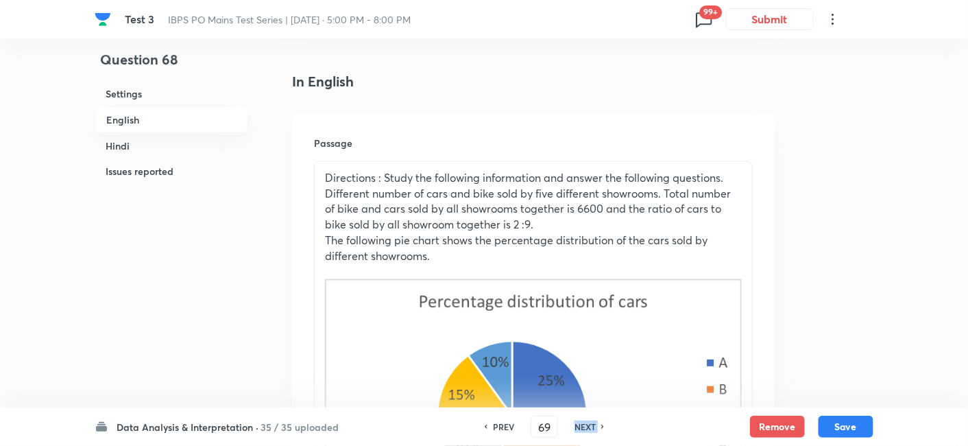
checkbox input "true"
click at [575, 424] on h6 "NEXT" at bounding box center [585, 426] width 21 height 12
type input "70"
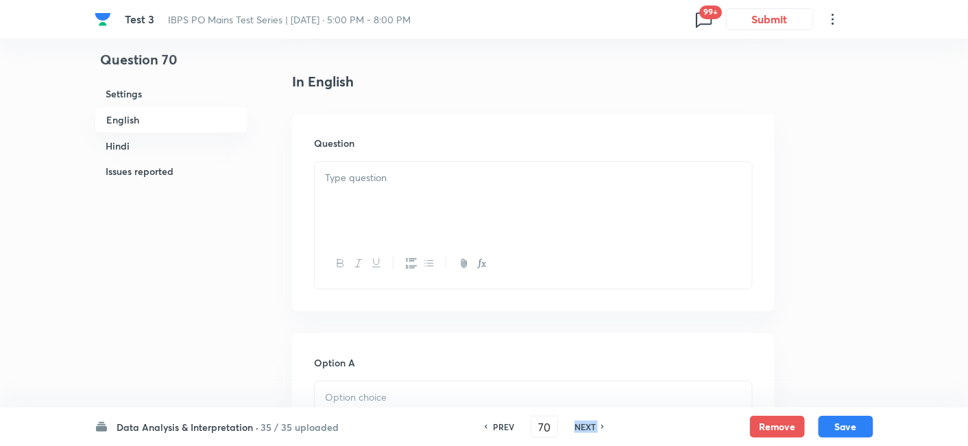
checkbox input "false"
checkbox input "true"
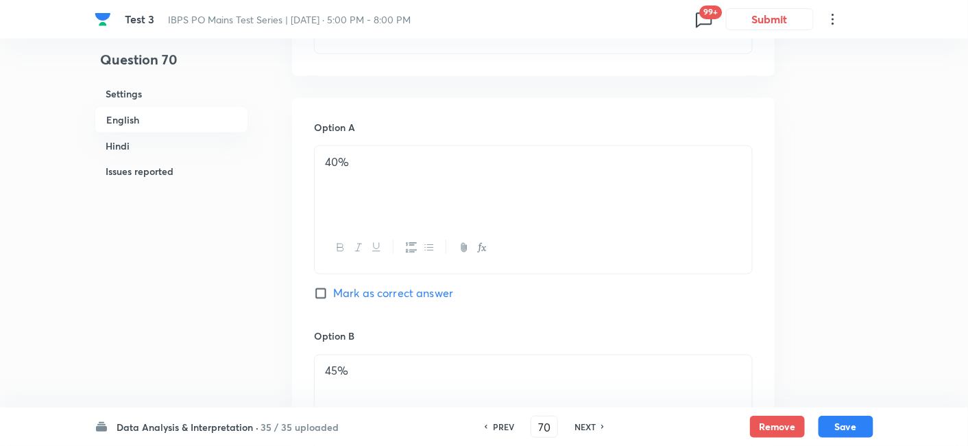
scroll to position [568, 0]
click at [507, 426] on h6 "PREV" at bounding box center [503, 426] width 21 height 12
type input "69"
checkbox input "false"
checkbox input "true"
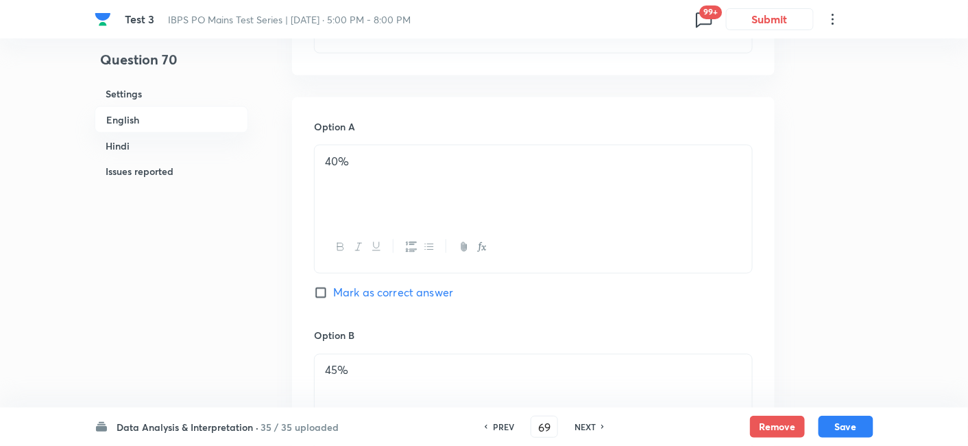
checkbox input "false"
checkbox input "true"
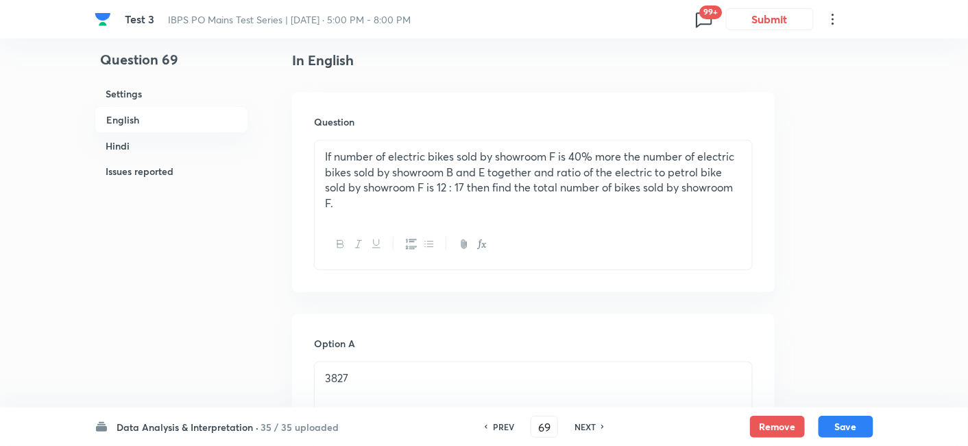
scroll to position [332, 0]
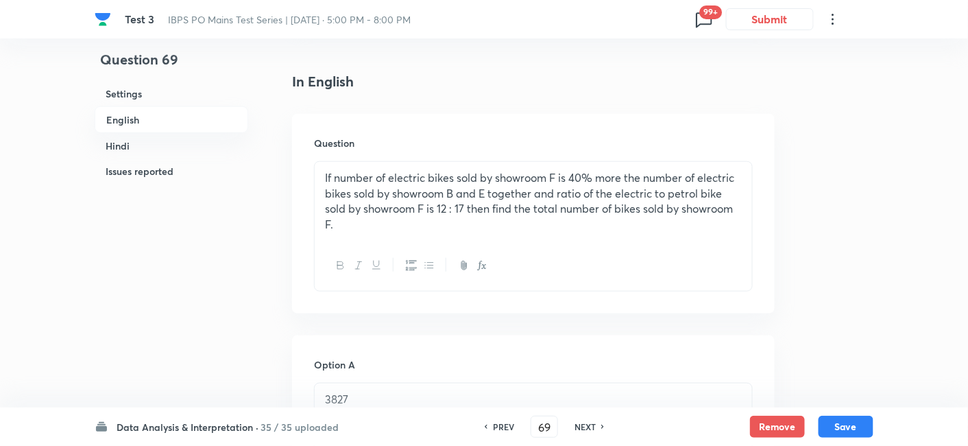
click at [501, 430] on h6 "PREV" at bounding box center [503, 426] width 21 height 12
type input "68"
checkbox input "false"
checkbox input "true"
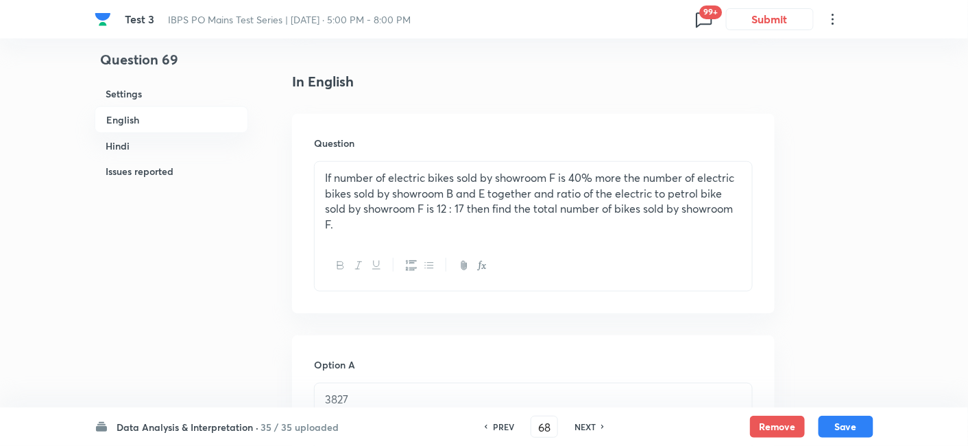
checkbox input "true"
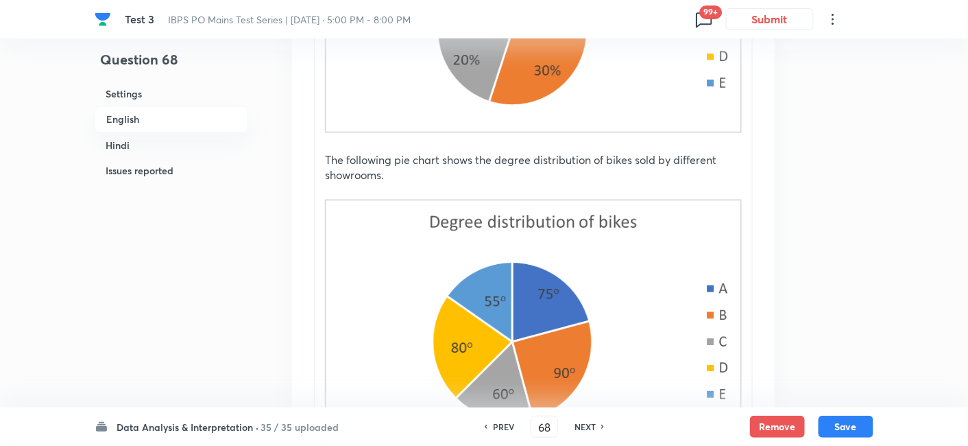
scroll to position [721, 0]
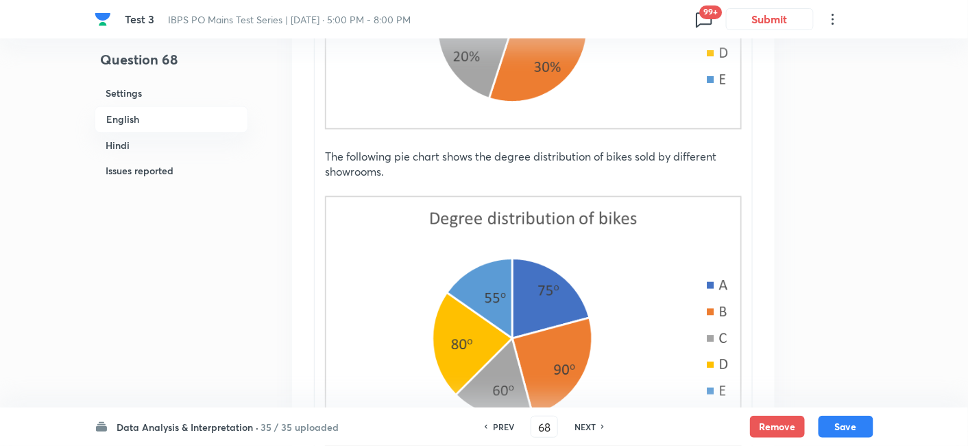
click at [602, 425] on icon at bounding box center [603, 426] width 4 height 7
type input "69"
checkbox input "false"
checkbox input "true"
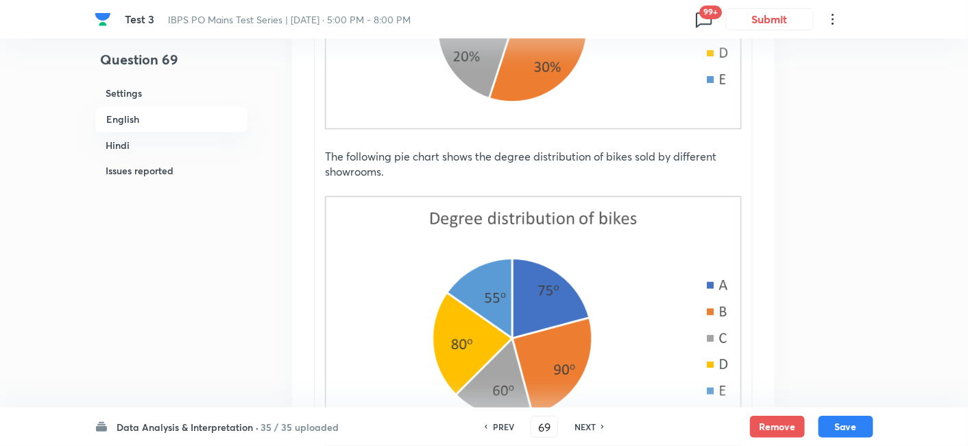
checkbox input "true"
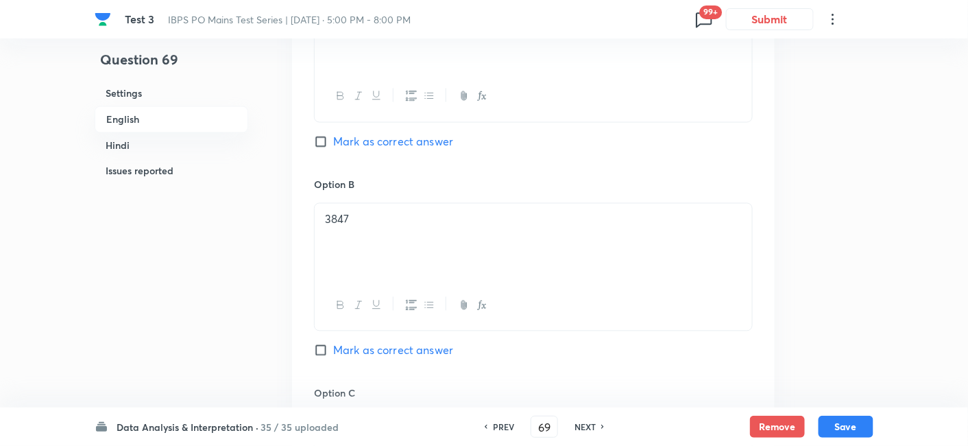
click at [577, 424] on h6 "NEXT" at bounding box center [585, 426] width 21 height 12
type input "70"
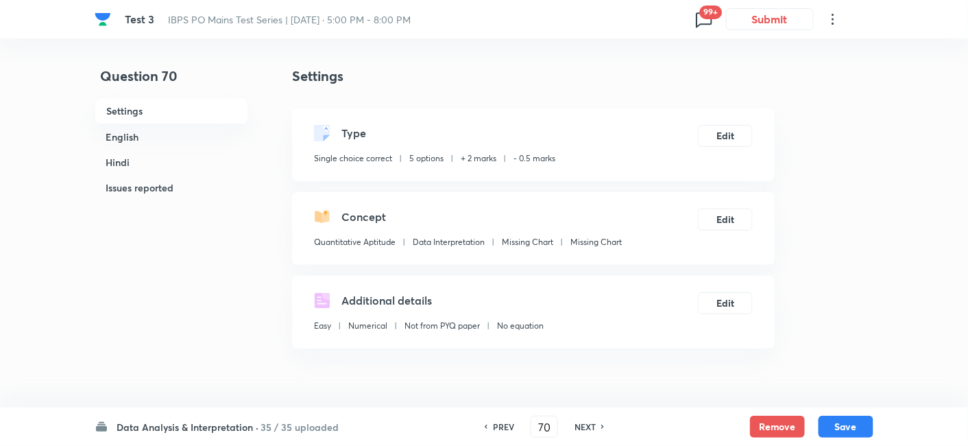
scroll to position [303, 0]
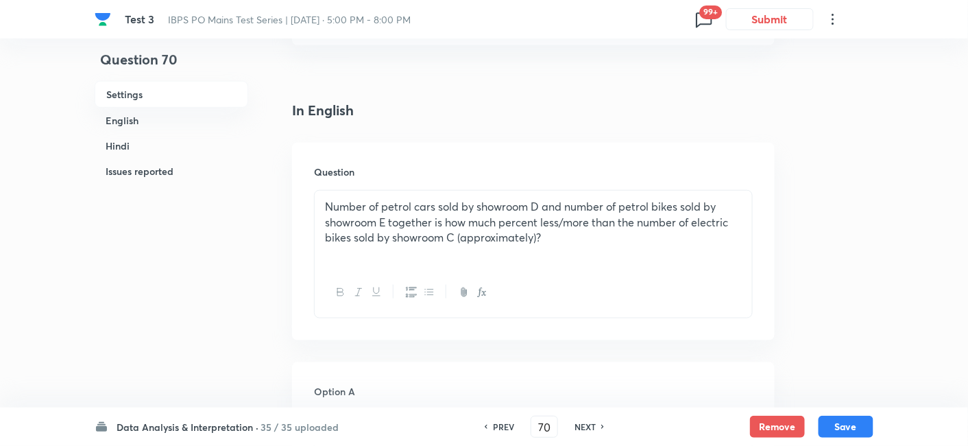
click at [590, 429] on h6 "NEXT" at bounding box center [585, 426] width 21 height 12
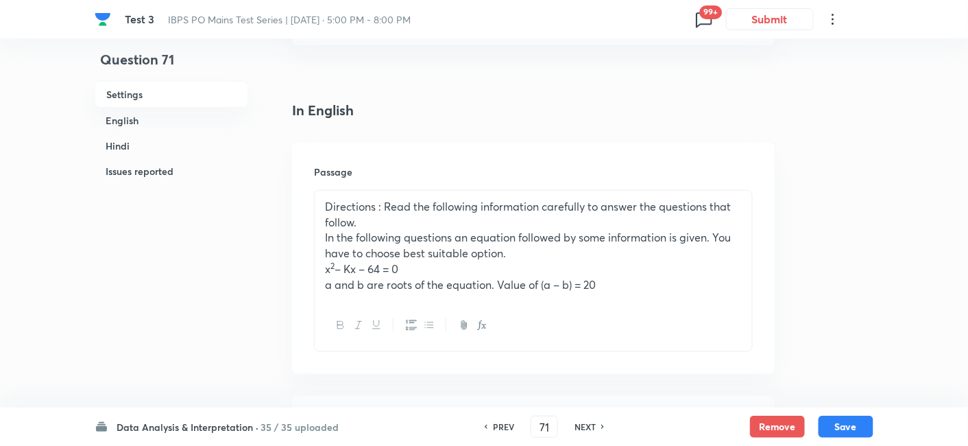
click at [590, 429] on h6 "NEXT" at bounding box center [585, 426] width 21 height 12
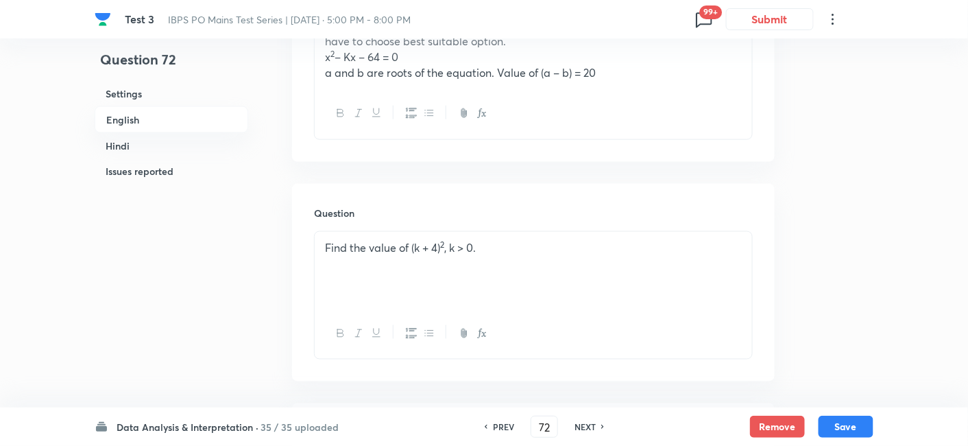
click at [583, 426] on h6 "NEXT" at bounding box center [585, 426] width 21 height 12
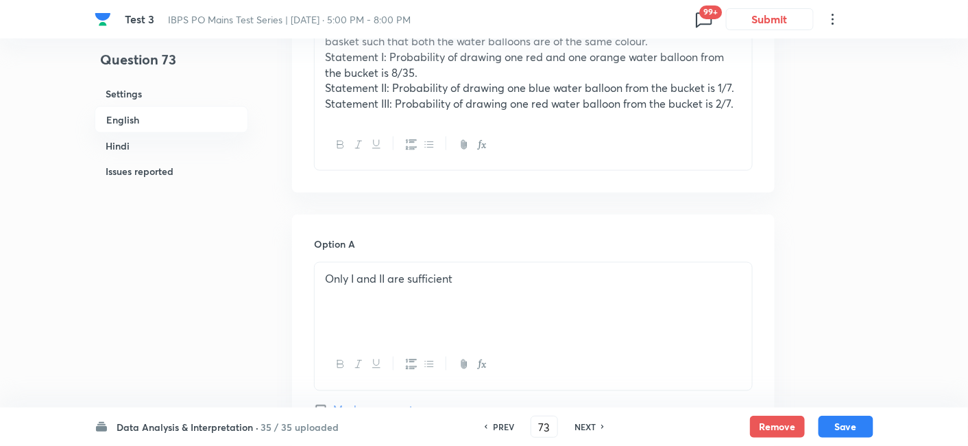
click at [583, 426] on h6 "NEXT" at bounding box center [585, 426] width 21 height 12
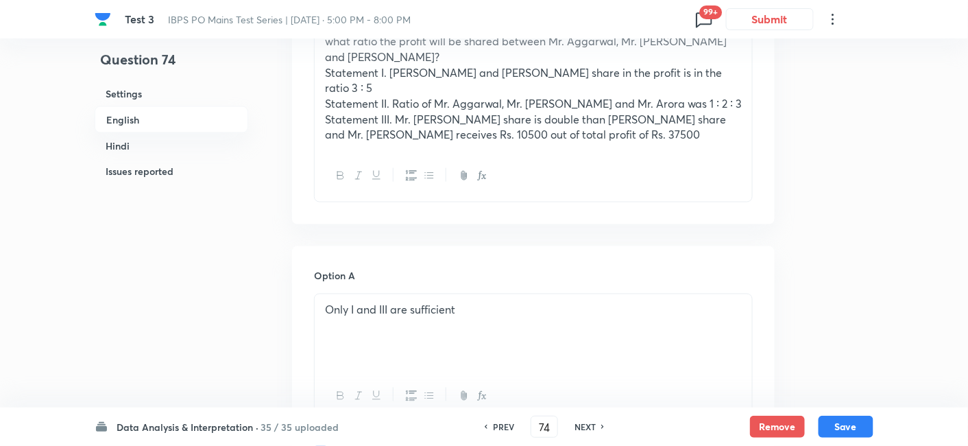
click at [583, 426] on h6 "NEXT" at bounding box center [585, 426] width 21 height 12
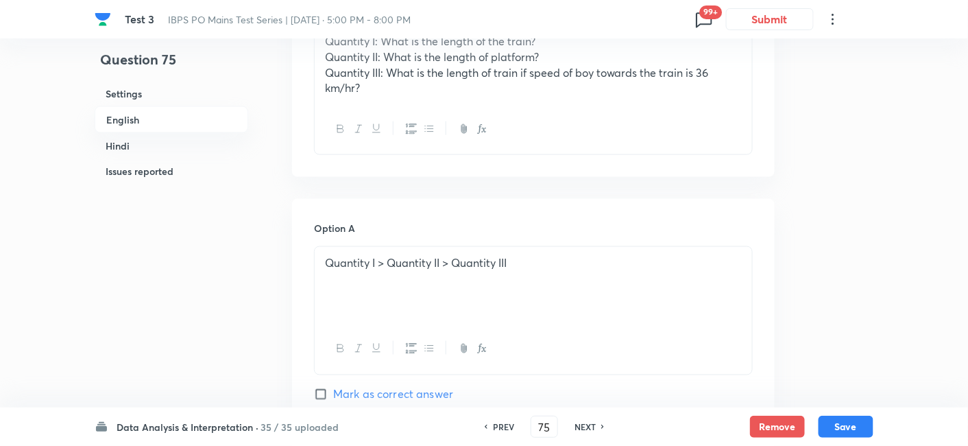
click at [583, 426] on h6 "NEXT" at bounding box center [585, 426] width 21 height 12
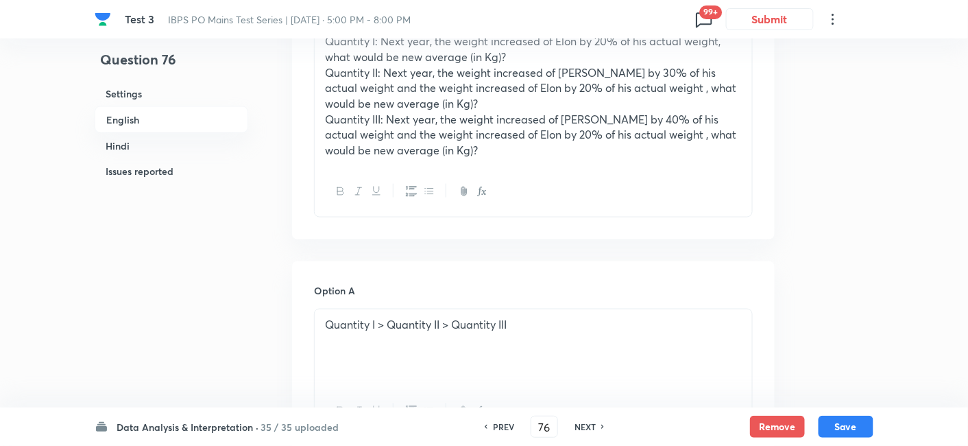
click at [583, 426] on h6 "NEXT" at bounding box center [585, 426] width 21 height 12
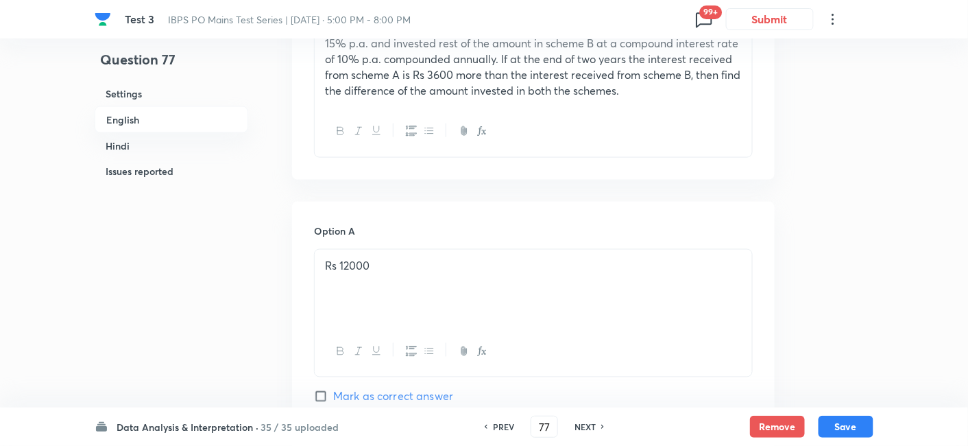
click at [583, 426] on h6 "NEXT" at bounding box center [585, 426] width 21 height 12
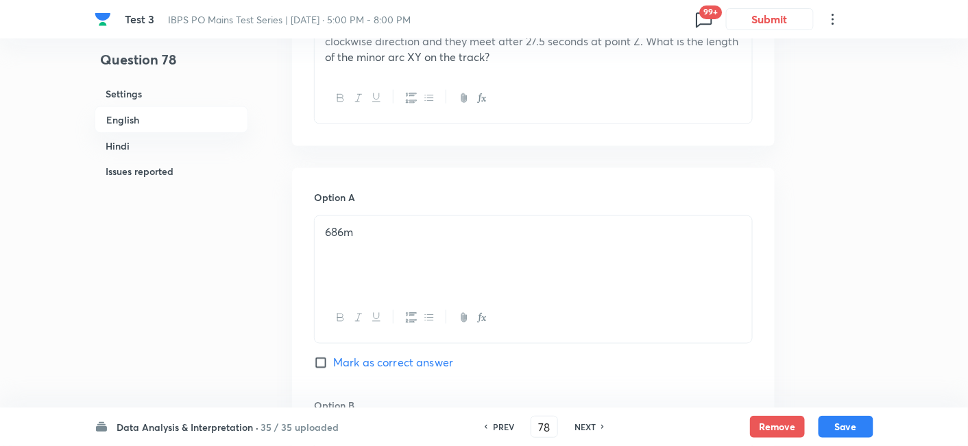
click at [583, 426] on h6 "NEXT" at bounding box center [585, 426] width 21 height 12
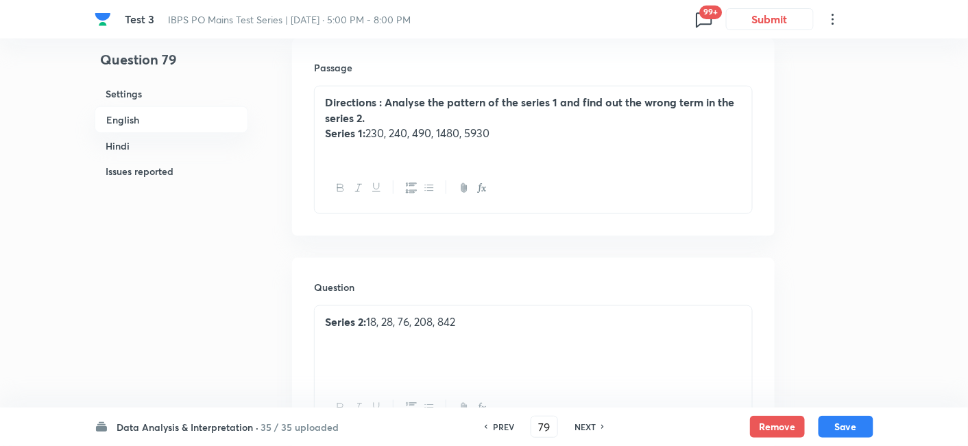
scroll to position [407, 0]
click at [591, 425] on h6 "NEXT" at bounding box center [585, 426] width 21 height 12
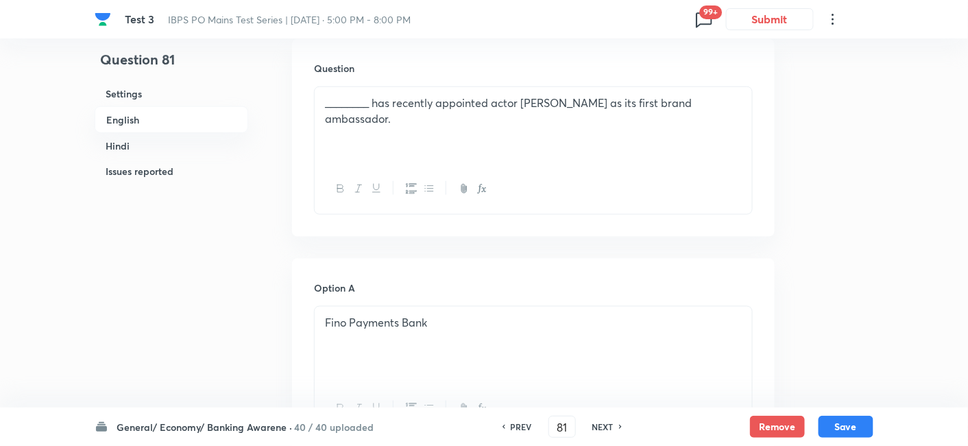
click at [592, 425] on h6 "NEXT" at bounding box center [602, 426] width 21 height 12
click at [510, 433] on div "PREV 82 ​ NEXT" at bounding box center [562, 427] width 177 height 22
click at [160, 164] on h6 "Issues reported" at bounding box center [172, 170] width 154 height 25
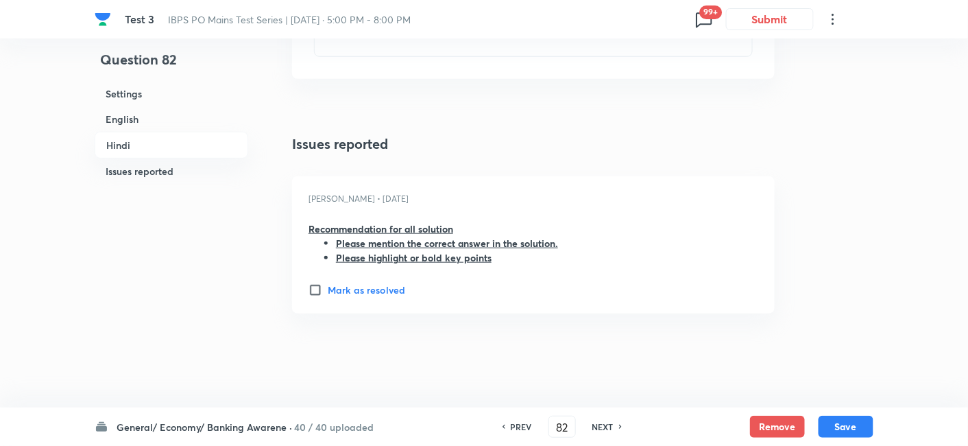
click at [513, 422] on h6 "PREV" at bounding box center [521, 426] width 21 height 12
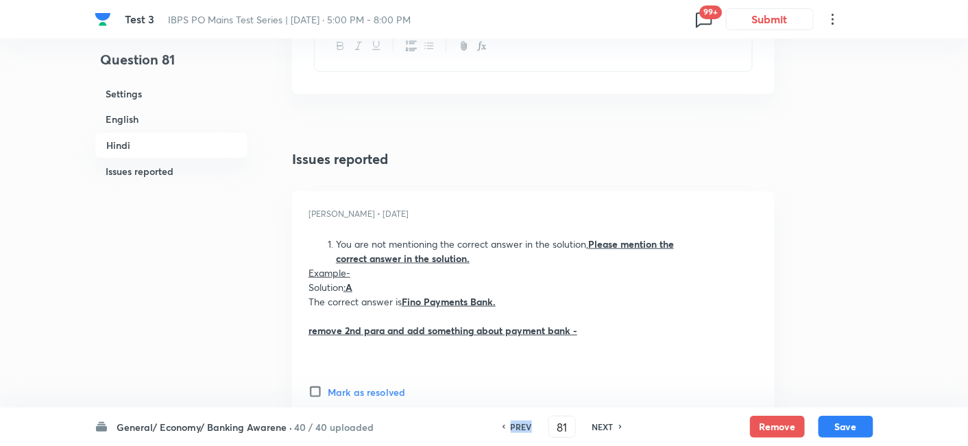
click at [513, 422] on h6 "PREV" at bounding box center [521, 426] width 21 height 12
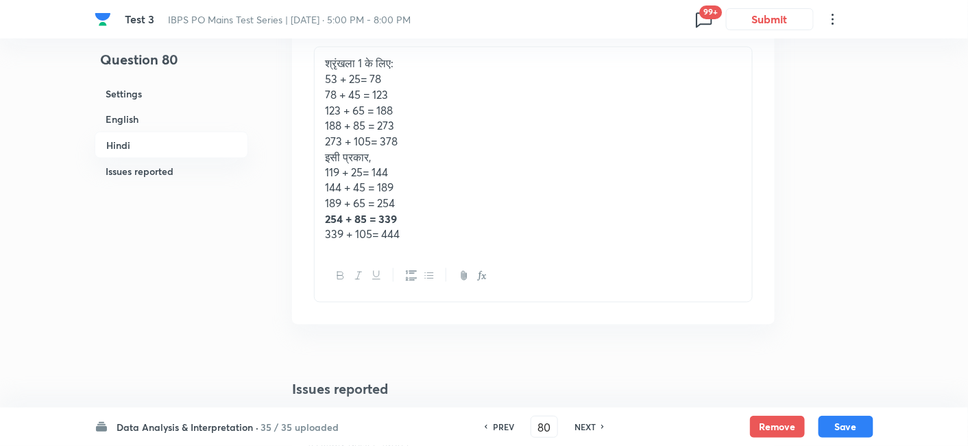
scroll to position [4095, 0]
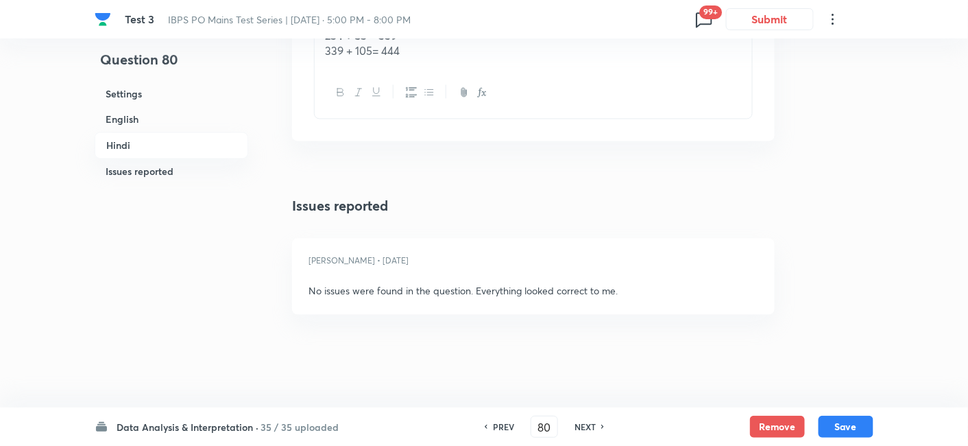
click at [499, 425] on h6 "PREV" at bounding box center [503, 426] width 21 height 12
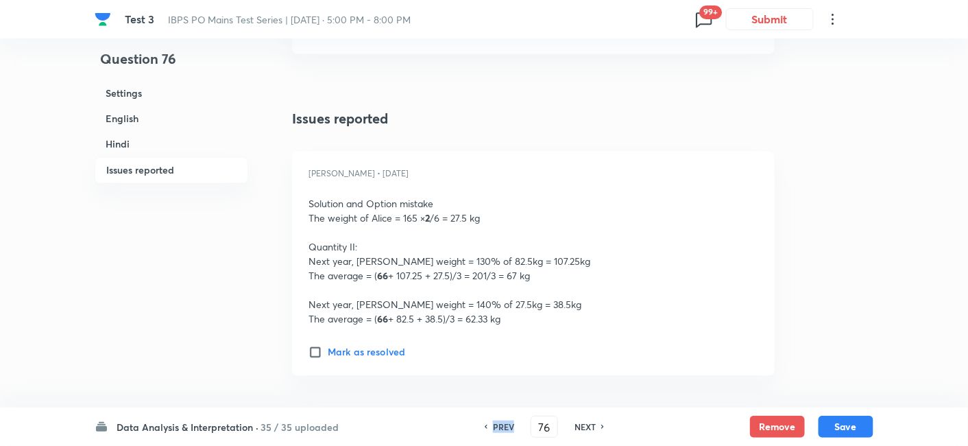
click at [499, 425] on h6 "PREV" at bounding box center [503, 426] width 21 height 12
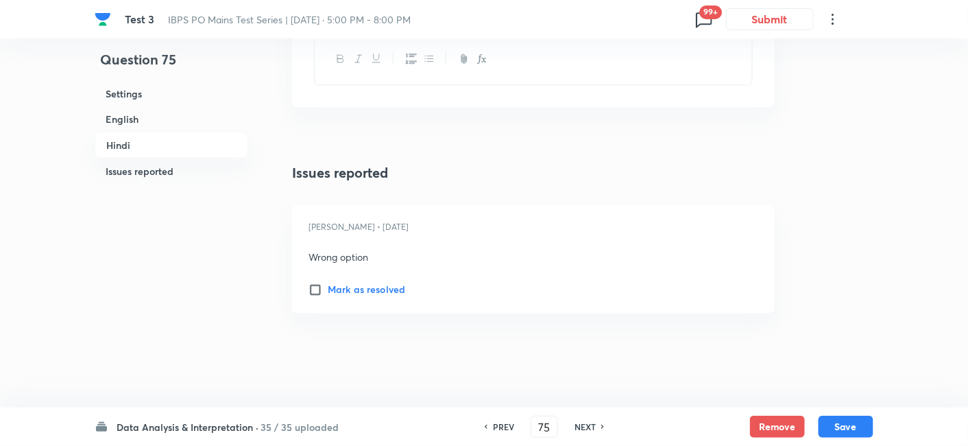
click at [589, 420] on h6 "NEXT" at bounding box center [585, 426] width 21 height 12
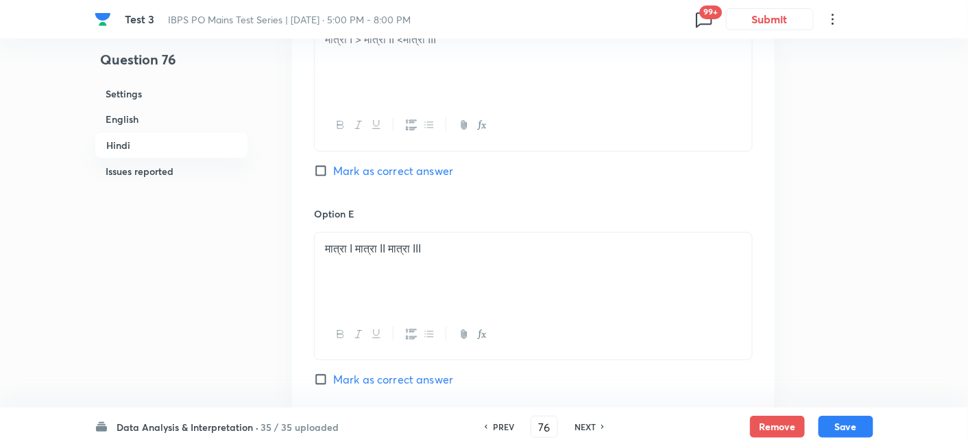
scroll to position [3257, 0]
